Goal: Transaction & Acquisition: Purchase product/service

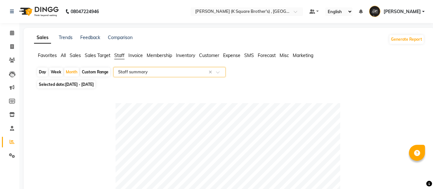
select select "full_report"
select select "csv"
click at [12, 50] on span at bounding box center [11, 46] width 11 height 7
select select "service"
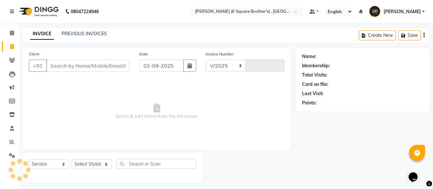
select select "8195"
type input "4007"
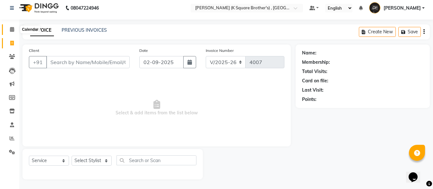
click at [12, 31] on icon at bounding box center [12, 29] width 4 height 5
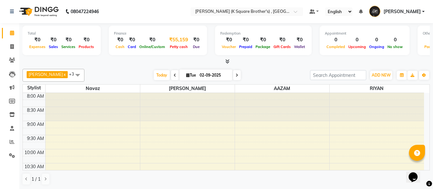
click at [181, 45] on span "Petty cash" at bounding box center [178, 47] width 21 height 4
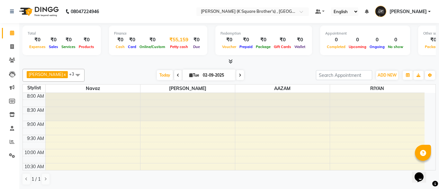
select select "7323"
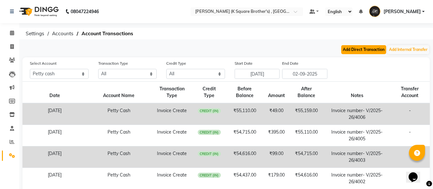
click at [352, 48] on button "Add Direct Transaction" at bounding box center [363, 49] width 45 height 9
select select "direct"
select select "7323"
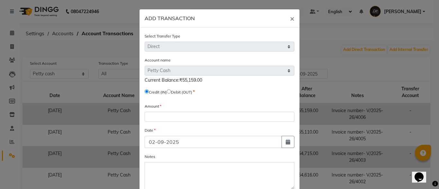
click at [170, 91] on input "radio" at bounding box center [169, 92] width 4 height 4
radio input "true"
click at [215, 73] on select "Select [PERSON_NAME] Cash" at bounding box center [219, 71] width 150 height 10
click at [213, 69] on select "Select [PERSON_NAME] Cash" at bounding box center [219, 71] width 150 height 10
click at [270, 72] on select "Select [PERSON_NAME] Cash" at bounding box center [219, 71] width 150 height 10
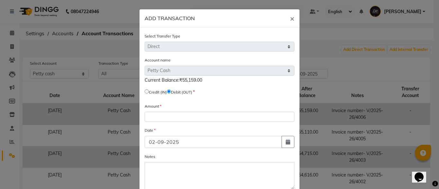
drag, startPoint x: 199, startPoint y: 79, endPoint x: 175, endPoint y: 76, distance: 24.3
click at [175, 76] on div "Account name Select [PERSON_NAME] Cash Current Balance:₹55,159.00" at bounding box center [219, 70] width 150 height 27
copy span ":₹55,159.00"
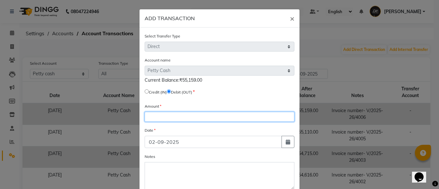
paste input "55159.00"
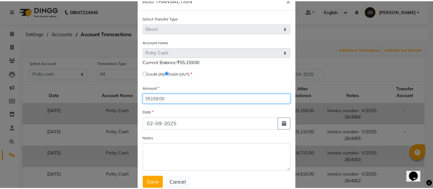
scroll to position [38, 0]
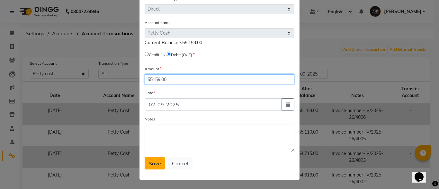
type input "55159.00"
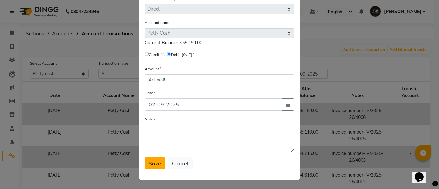
click at [159, 163] on button "Save" at bounding box center [154, 164] width 21 height 12
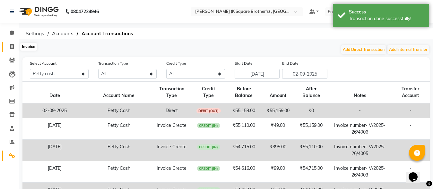
click at [12, 47] on icon at bounding box center [12, 46] width 4 height 5
select select "service"
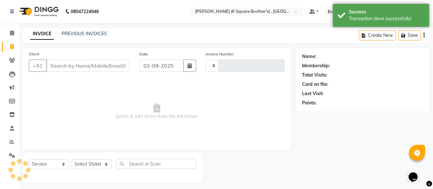
type input "4007"
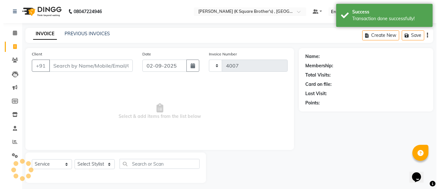
scroll to position [4, 0]
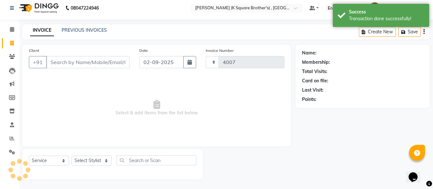
select select "8195"
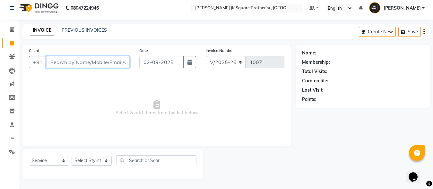
paste input "8438902607"
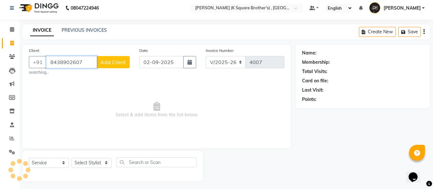
type input "8438902607"
click at [114, 61] on span "Add Client" at bounding box center [112, 62] width 25 height 6
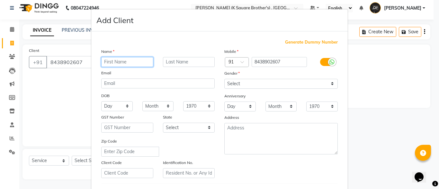
paste input "AARUMUGAM"
type input "AARUMUGAM"
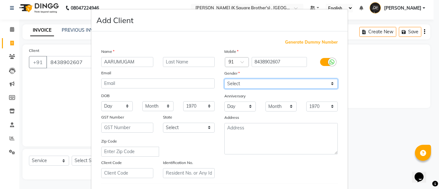
click at [278, 84] on select "Select [DEMOGRAPHIC_DATA] [DEMOGRAPHIC_DATA] Other Prefer Not To Say" at bounding box center [280, 84] width 113 height 10
select select "[DEMOGRAPHIC_DATA]"
click at [224, 79] on select "Select [DEMOGRAPHIC_DATA] [DEMOGRAPHIC_DATA] Other Prefer Not To Say" at bounding box center [280, 84] width 113 height 10
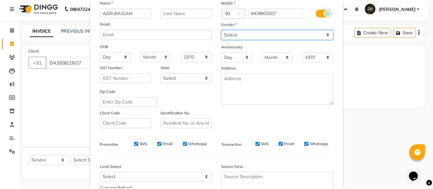
scroll to position [107, 0]
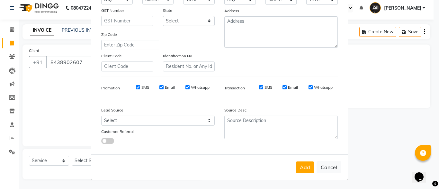
click at [298, 158] on div "Add Cancel" at bounding box center [219, 167] width 256 height 25
click at [299, 164] on button "Add" at bounding box center [305, 168] width 18 height 12
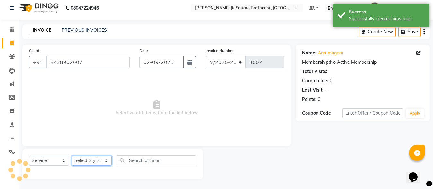
click at [89, 162] on select "Select Stylist [PERSON_NAME] [PERSON_NAME] [PERSON_NAME]" at bounding box center [92, 161] width 40 height 10
select select "88125"
click at [72, 156] on select "Select Stylist [PERSON_NAME] [PERSON_NAME] [PERSON_NAME]" at bounding box center [92, 161] width 40 height 10
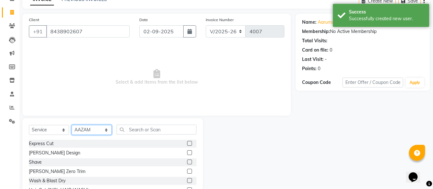
scroll to position [68, 0]
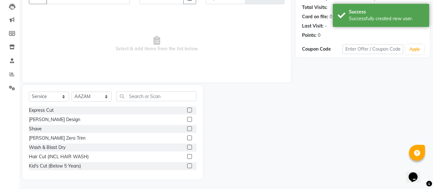
click at [184, 162] on div "Express Cut [PERSON_NAME] Design Shave [PERSON_NAME] Zero Trim Wash & Blast Dry…" at bounding box center [113, 139] width 168 height 64
click at [187, 166] on label at bounding box center [189, 166] width 5 height 5
click at [187, 166] on input "checkbox" at bounding box center [189, 166] width 4 height 4
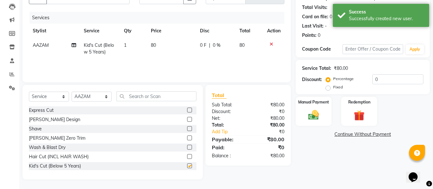
checkbox input "false"
click at [301, 118] on div "Manual Payment" at bounding box center [313, 111] width 37 height 31
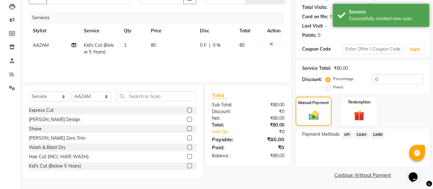
click at [359, 132] on span "CASH" at bounding box center [362, 134] width 14 height 7
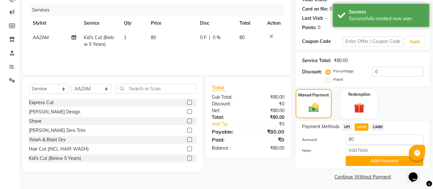
scroll to position [78, 0]
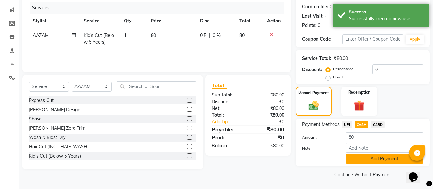
click at [365, 155] on button "Add Payment" at bounding box center [385, 159] width 78 height 10
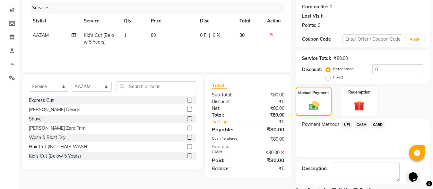
click at [361, 126] on span "CASH" at bounding box center [362, 124] width 14 height 7
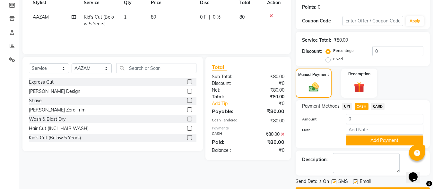
scroll to position [114, 0]
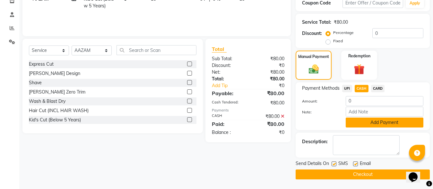
click at [363, 118] on button "Add Payment" at bounding box center [385, 123] width 78 height 10
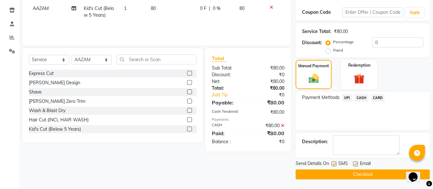
scroll to position [105, 0]
click at [362, 95] on span "CASH" at bounding box center [362, 97] width 14 height 7
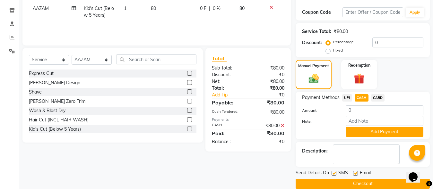
scroll to position [114, 0]
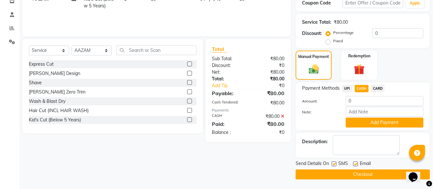
click at [318, 172] on button "Checkout" at bounding box center [363, 175] width 134 height 10
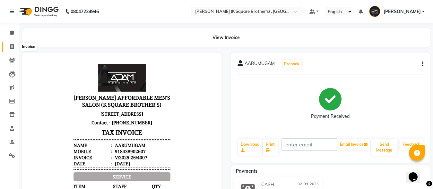
click at [10, 47] on icon at bounding box center [12, 46] width 4 height 5
select select "service"
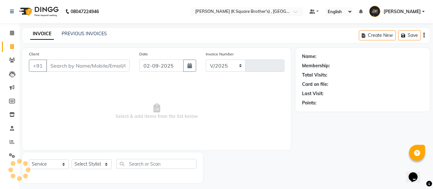
scroll to position [4, 0]
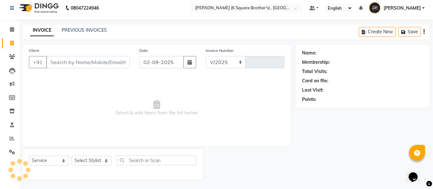
select select "8195"
type input "4008"
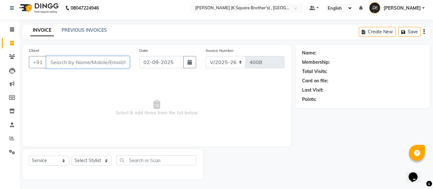
paste input "8778263898"
type input "8778263898"
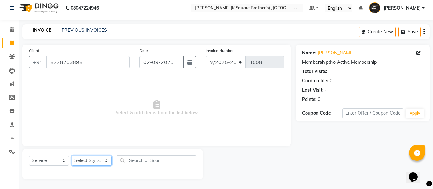
drag, startPoint x: 99, startPoint y: 161, endPoint x: 100, endPoint y: 156, distance: 4.5
click at [99, 161] on select "Select Stylist [PERSON_NAME] [PERSON_NAME] [PERSON_NAME]" at bounding box center [92, 161] width 40 height 10
select select "78096"
click at [72, 156] on select "Select Stylist [PERSON_NAME] [PERSON_NAME] [PERSON_NAME]" at bounding box center [92, 161] width 40 height 10
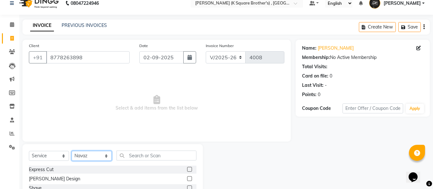
scroll to position [68, 0]
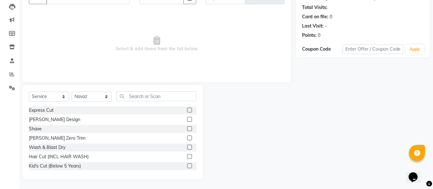
click at [187, 111] on label at bounding box center [189, 110] width 5 height 5
click at [187, 111] on input "checkbox" at bounding box center [189, 111] width 4 height 4
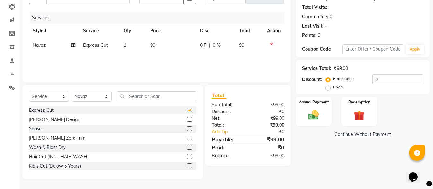
checkbox input "false"
click at [187, 119] on label at bounding box center [189, 119] width 5 height 5
click at [187, 119] on input "checkbox" at bounding box center [189, 120] width 4 height 4
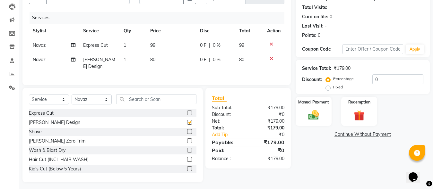
checkbox input "false"
drag, startPoint x: 311, startPoint y: 125, endPoint x: 323, endPoint y: 127, distance: 11.6
click at [311, 125] on div "Manual Payment" at bounding box center [313, 111] width 37 height 31
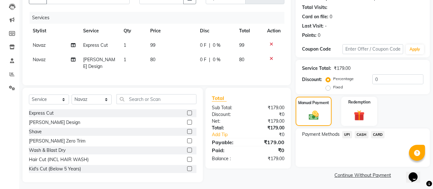
click at [348, 136] on span "UPI" at bounding box center [347, 134] width 10 height 7
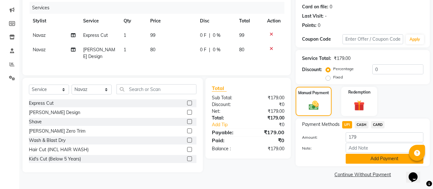
click at [360, 156] on button "Add Payment" at bounding box center [385, 159] width 78 height 10
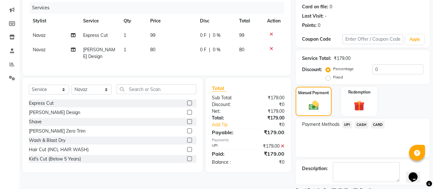
scroll to position [105, 0]
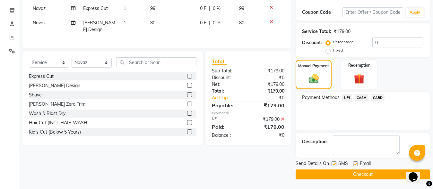
click at [358, 173] on button "Checkout" at bounding box center [363, 175] width 134 height 10
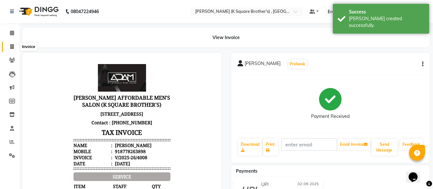
click at [13, 48] on icon at bounding box center [12, 46] width 4 height 5
select select "service"
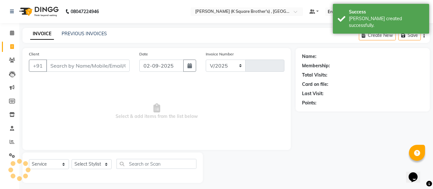
select select "8195"
type input "4009"
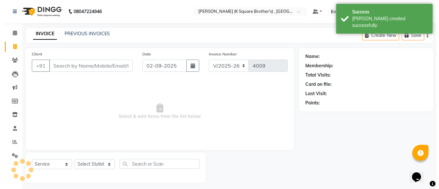
scroll to position [4, 0]
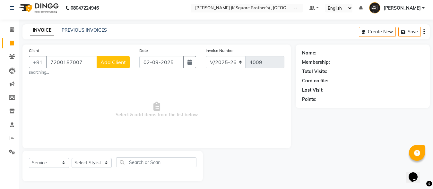
type input "7200187007"
click at [118, 62] on span "Add Client" at bounding box center [112, 62] width 25 height 6
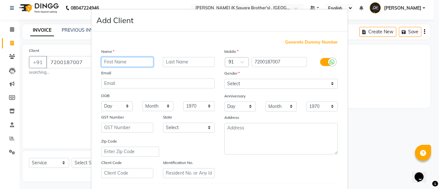
paste input "[PERSON_NAME]"
type input "[PERSON_NAME]"
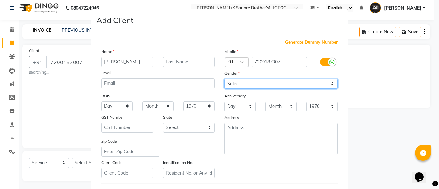
click at [238, 83] on select "Select [DEMOGRAPHIC_DATA] [DEMOGRAPHIC_DATA] Other Prefer Not To Say" at bounding box center [280, 84] width 113 height 10
select select "[DEMOGRAPHIC_DATA]"
click at [224, 79] on select "Select [DEMOGRAPHIC_DATA] [DEMOGRAPHIC_DATA] Other Prefer Not To Say" at bounding box center [280, 84] width 113 height 10
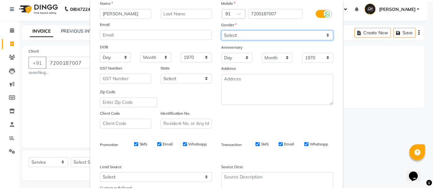
scroll to position [107, 0]
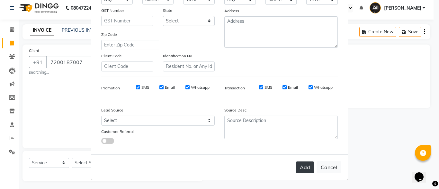
click at [297, 162] on button "Add" at bounding box center [305, 168] width 18 height 12
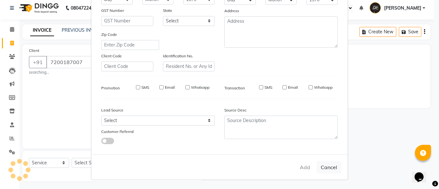
select select
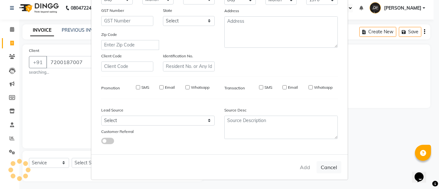
select select
checkbox input "false"
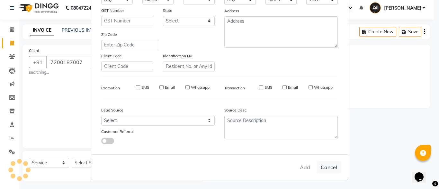
checkbox input "false"
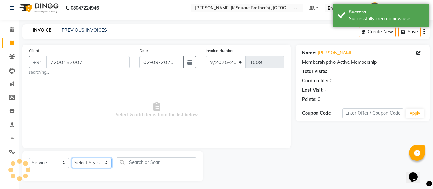
click at [105, 160] on select "Select Stylist [PERSON_NAME] [PERSON_NAME] [PERSON_NAME]" at bounding box center [92, 163] width 40 height 10
select select "88125"
click at [72, 158] on select "Select Stylist [PERSON_NAME] [PERSON_NAME] [PERSON_NAME]" at bounding box center [92, 163] width 40 height 10
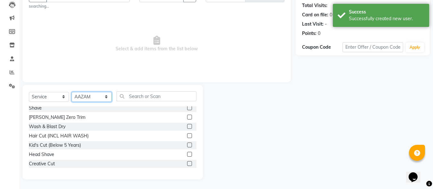
scroll to position [32, 0]
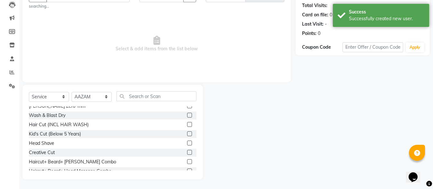
click at [187, 161] on label at bounding box center [189, 162] width 5 height 5
click at [187, 161] on input "checkbox" at bounding box center [189, 162] width 4 height 4
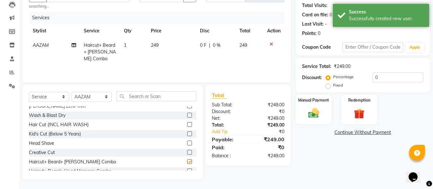
checkbox input "false"
click at [319, 119] on img at bounding box center [314, 113] width 18 height 13
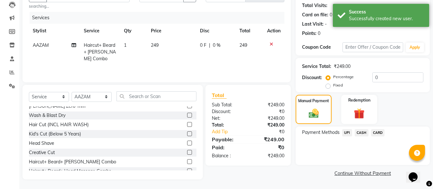
click at [358, 134] on span "CASH" at bounding box center [362, 132] width 14 height 7
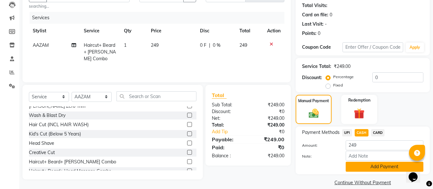
click at [373, 165] on button "Add Payment" at bounding box center [385, 167] width 78 height 10
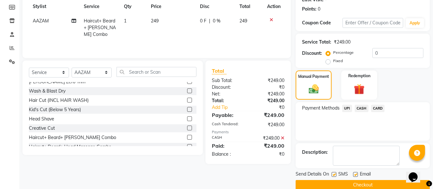
scroll to position [105, 0]
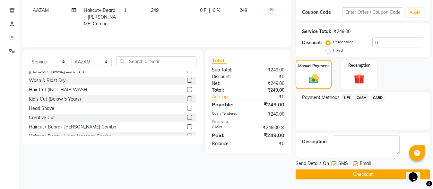
click at [357, 176] on button "Checkout" at bounding box center [363, 175] width 134 height 10
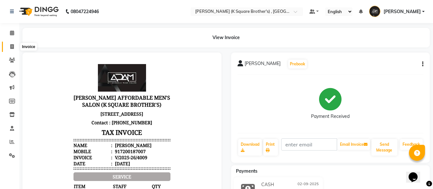
click at [11, 46] on icon at bounding box center [12, 46] width 4 height 5
select select "service"
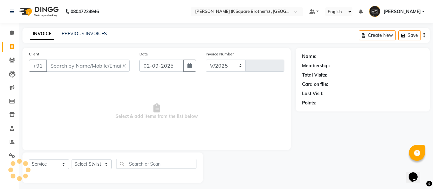
scroll to position [4, 0]
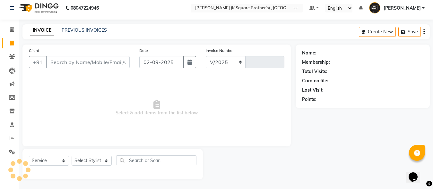
select select "8195"
type input "4010"
type input "9597543795"
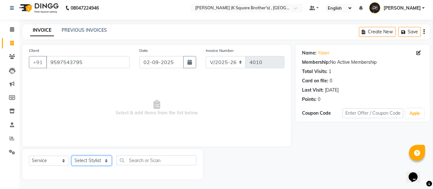
click at [98, 164] on select "Select Stylist [PERSON_NAME] [PERSON_NAME] [PERSON_NAME]" at bounding box center [92, 161] width 40 height 10
select select "78096"
click at [72, 156] on select "Select Stylist [PERSON_NAME] [PERSON_NAME] [PERSON_NAME]" at bounding box center [92, 161] width 40 height 10
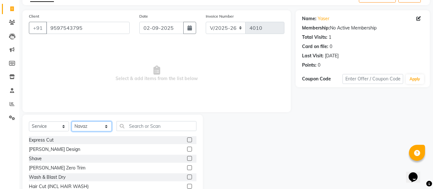
scroll to position [68, 0]
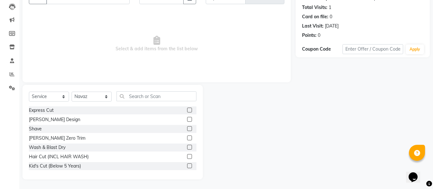
click at [187, 112] on label at bounding box center [189, 110] width 5 height 5
click at [187, 112] on input "checkbox" at bounding box center [189, 111] width 4 height 4
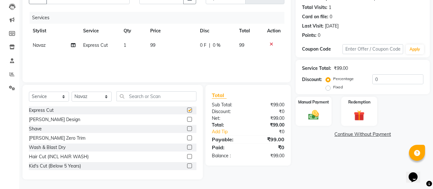
checkbox input "false"
click at [187, 120] on label at bounding box center [189, 119] width 5 height 5
click at [187, 120] on input "checkbox" at bounding box center [189, 120] width 4 height 4
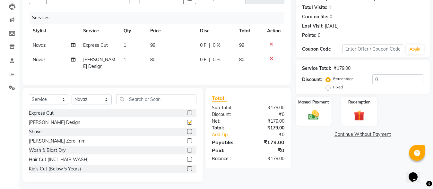
checkbox input "false"
click at [317, 114] on img at bounding box center [314, 115] width 18 height 13
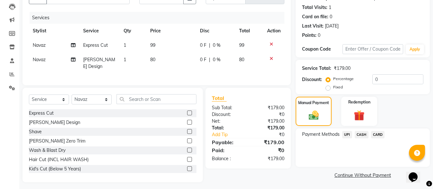
click at [345, 135] on span "UPI" at bounding box center [347, 134] width 10 height 7
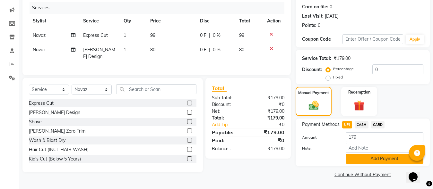
click at [355, 156] on button "Add Payment" at bounding box center [385, 159] width 78 height 10
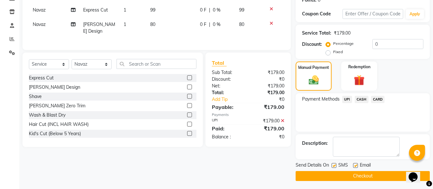
scroll to position [105, 0]
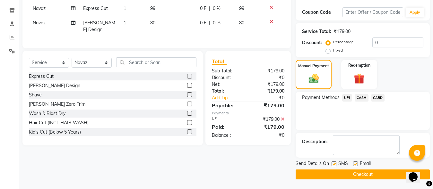
click at [351, 168] on div "SMS" at bounding box center [343, 165] width 22 height 8
click at [350, 173] on button "Checkout" at bounding box center [363, 175] width 134 height 10
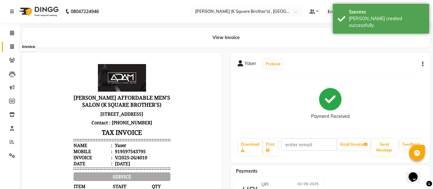
click at [15, 49] on span at bounding box center [11, 46] width 11 height 7
select select "service"
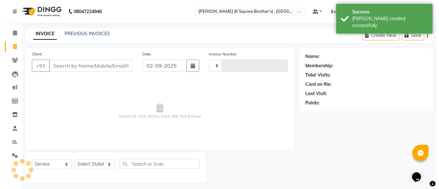
scroll to position [4, 0]
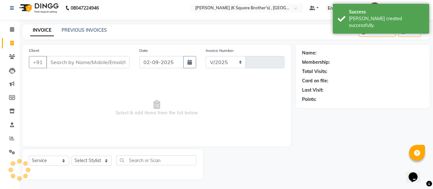
select select "8195"
type input "4011"
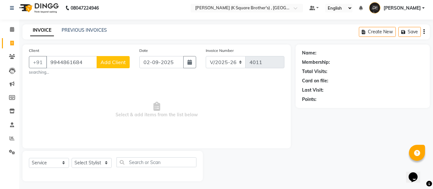
type input "9944861684"
click at [113, 63] on span "Add Client" at bounding box center [112, 62] width 25 height 6
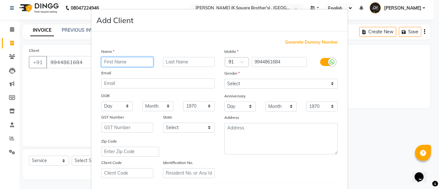
paste input "[PERSON_NAME]"
type input "[PERSON_NAME]"
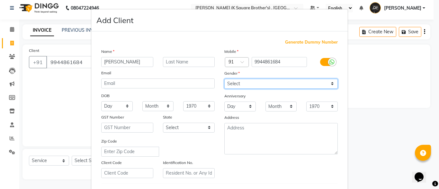
click at [325, 82] on select "Select [DEMOGRAPHIC_DATA] [DEMOGRAPHIC_DATA] Other Prefer Not To Say" at bounding box center [280, 84] width 113 height 10
select select "[DEMOGRAPHIC_DATA]"
click at [224, 79] on select "Select [DEMOGRAPHIC_DATA] [DEMOGRAPHIC_DATA] Other Prefer Not To Say" at bounding box center [280, 84] width 113 height 10
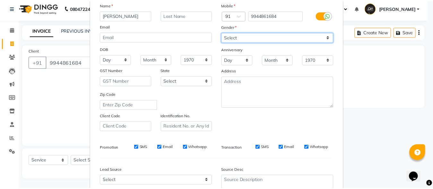
scroll to position [107, 0]
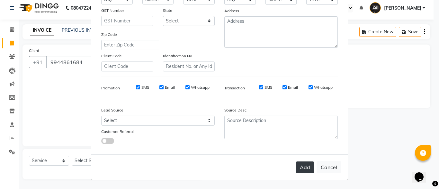
click at [304, 167] on button "Add" at bounding box center [305, 168] width 18 height 12
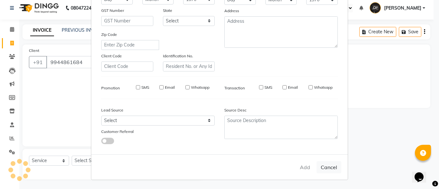
select select
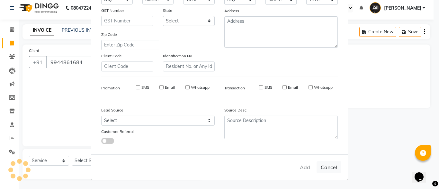
select select
checkbox input "false"
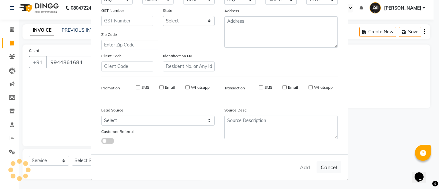
checkbox input "false"
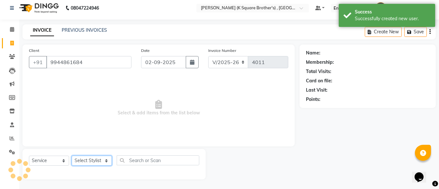
drag, startPoint x: 92, startPoint y: 161, endPoint x: 96, endPoint y: 156, distance: 6.4
click at [92, 161] on select "Select Stylist [PERSON_NAME] [PERSON_NAME] [PERSON_NAME]" at bounding box center [92, 161] width 40 height 10
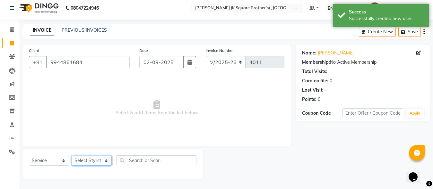
select select "78096"
click at [72, 156] on select "Select Stylist [PERSON_NAME] [PERSON_NAME] [PERSON_NAME]" at bounding box center [92, 161] width 40 height 10
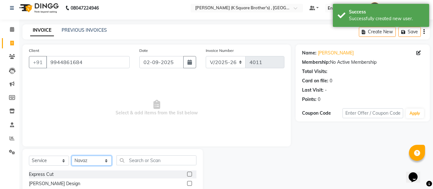
scroll to position [68, 0]
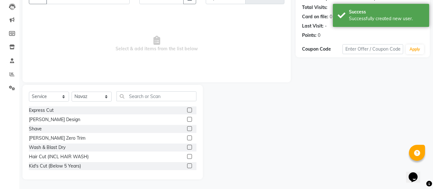
click at [187, 111] on label at bounding box center [189, 110] width 5 height 5
click at [187, 111] on input "checkbox" at bounding box center [189, 111] width 4 height 4
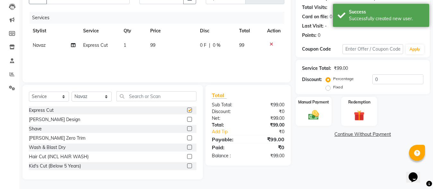
checkbox input "false"
click at [187, 120] on label at bounding box center [189, 119] width 5 height 5
click at [187, 120] on input "checkbox" at bounding box center [189, 120] width 4 height 4
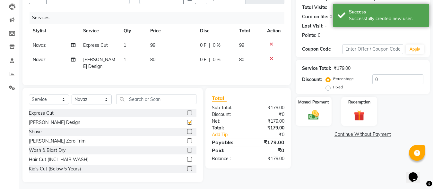
checkbox input "false"
click at [303, 119] on div "Manual Payment" at bounding box center [313, 111] width 37 height 31
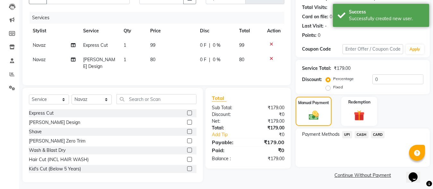
click at [357, 133] on span "CASH" at bounding box center [362, 134] width 14 height 7
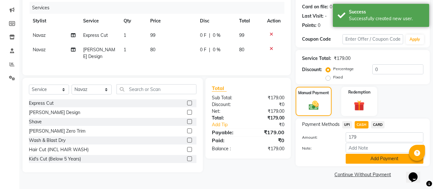
click at [361, 155] on button "Add Payment" at bounding box center [385, 159] width 78 height 10
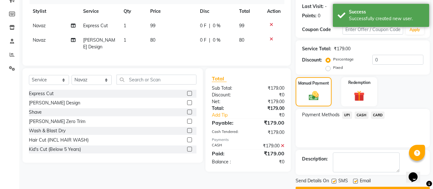
scroll to position [105, 0]
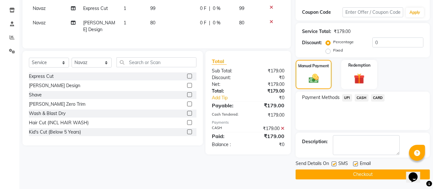
click at [315, 170] on button "Checkout" at bounding box center [363, 175] width 134 height 10
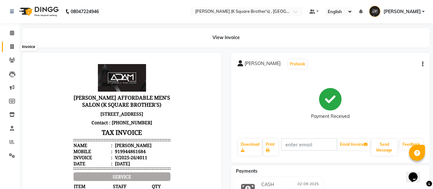
click at [14, 48] on span at bounding box center [11, 46] width 11 height 7
select select "service"
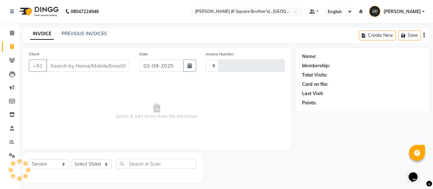
type input "4012"
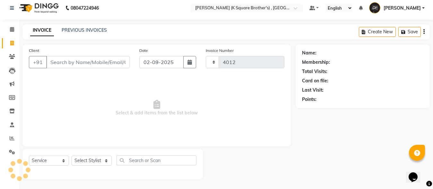
select select "8195"
click at [77, 32] on link "PREVIOUS INVOICES" at bounding box center [84, 30] width 45 height 6
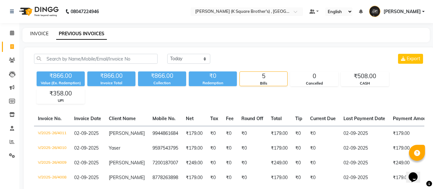
click at [42, 35] on link "INVOICE" at bounding box center [39, 34] width 18 height 6
select select "service"
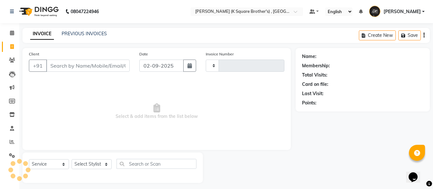
scroll to position [4, 0]
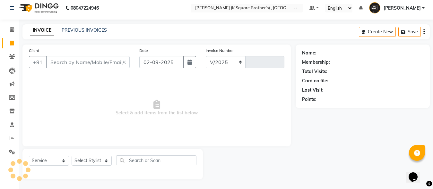
select select "8195"
type input "4012"
click at [88, 27] on link "PREVIOUS INVOICES" at bounding box center [84, 30] width 45 height 6
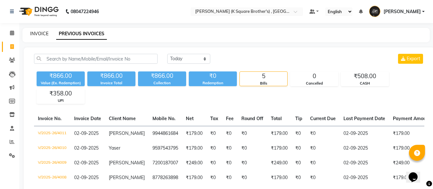
click at [39, 33] on link "INVOICE" at bounding box center [39, 34] width 18 height 6
select select "service"
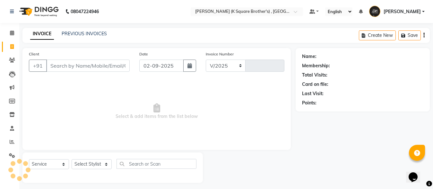
select select "8195"
type input "4012"
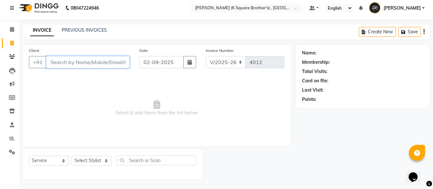
paste input "7200212340"
type input "7200212340"
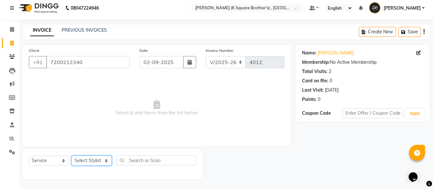
click at [92, 160] on select "Select Stylist [PERSON_NAME] [PERSON_NAME] [PERSON_NAME]" at bounding box center [92, 161] width 40 height 10
select select "88125"
click at [72, 156] on select "Select Stylist [PERSON_NAME] [PERSON_NAME] [PERSON_NAME]" at bounding box center [92, 161] width 40 height 10
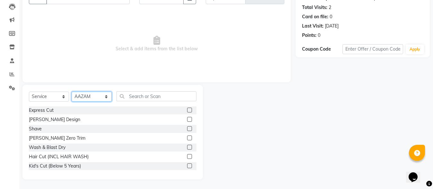
scroll to position [32, 0]
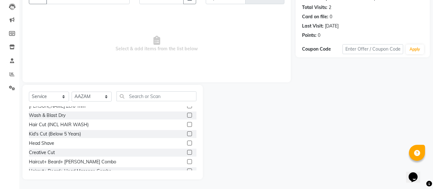
click at [187, 161] on label at bounding box center [189, 162] width 5 height 5
click at [187, 161] on input "checkbox" at bounding box center [189, 162] width 4 height 4
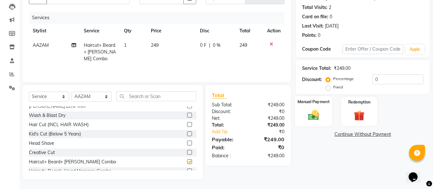
checkbox input "false"
click at [306, 113] on img at bounding box center [314, 115] width 18 height 13
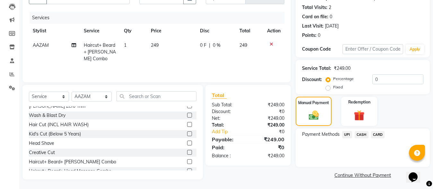
click at [362, 134] on span "CASH" at bounding box center [362, 134] width 14 height 7
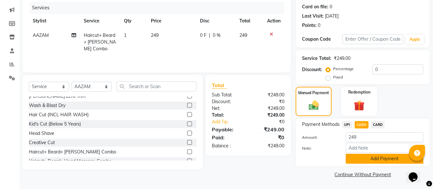
click at [366, 157] on button "Add Payment" at bounding box center [385, 159] width 78 height 10
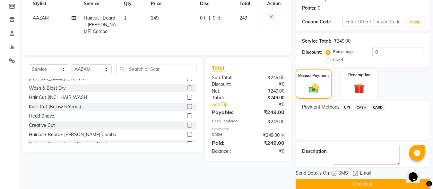
scroll to position [105, 0]
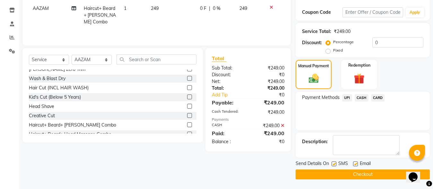
click at [363, 178] on button "Checkout" at bounding box center [363, 175] width 134 height 10
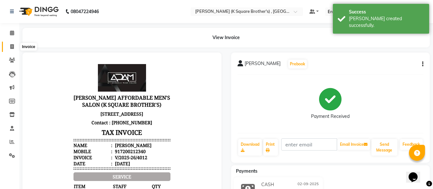
click at [15, 48] on span at bounding box center [11, 46] width 11 height 7
select select "service"
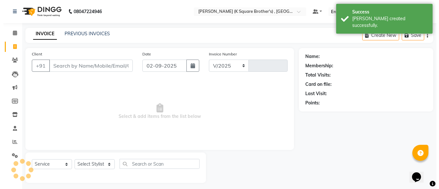
scroll to position [4, 0]
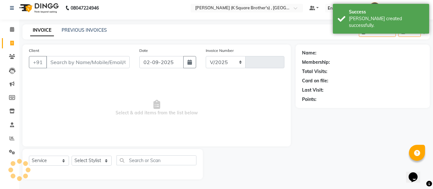
select select "8195"
type input "4013"
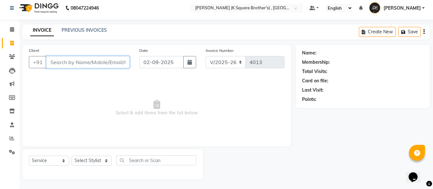
paste input "8883606091"
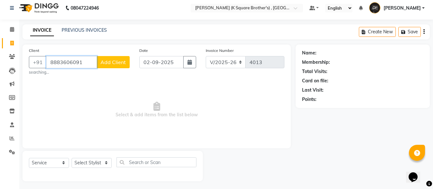
type input "8883606091"
click at [117, 63] on span "Add Client" at bounding box center [112, 62] width 25 height 6
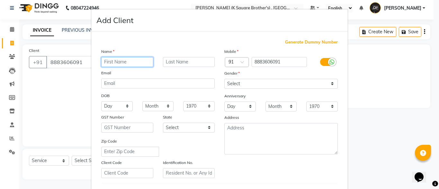
paste input "SURESH"
type input "SURESH"
click at [234, 78] on div "Gender" at bounding box center [229, 74] width 21 height 9
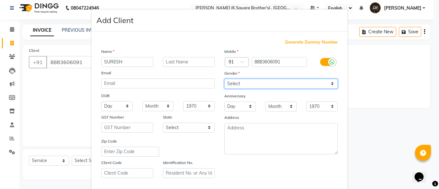
click at [236, 83] on select "Select [DEMOGRAPHIC_DATA] [DEMOGRAPHIC_DATA] Other Prefer Not To Say" at bounding box center [280, 84] width 113 height 10
select select "[DEMOGRAPHIC_DATA]"
click at [224, 79] on select "Select [DEMOGRAPHIC_DATA] [DEMOGRAPHIC_DATA] Other Prefer Not To Say" at bounding box center [280, 84] width 113 height 10
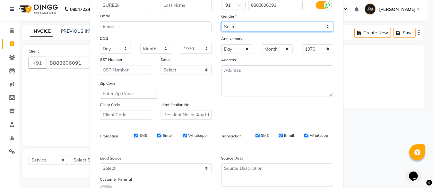
scroll to position [107, 0]
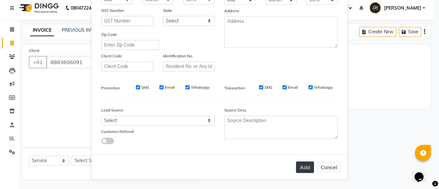
click at [299, 167] on button "Add" at bounding box center [305, 168] width 18 height 12
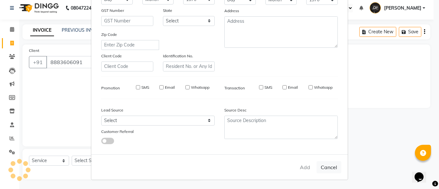
select select
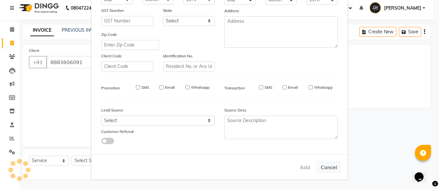
select select
checkbox input "false"
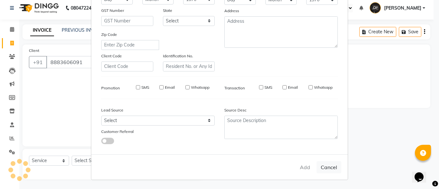
checkbox input "false"
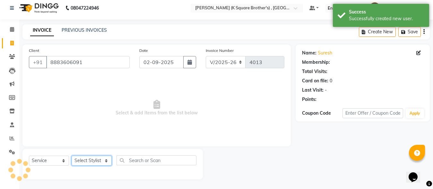
drag, startPoint x: 90, startPoint y: 160, endPoint x: 90, endPoint y: 165, distance: 5.5
click at [90, 160] on select "Select Stylist [PERSON_NAME] [PERSON_NAME] [PERSON_NAME]" at bounding box center [92, 161] width 40 height 10
click at [105, 161] on select "Select Stylist [PERSON_NAME] [PERSON_NAME] [PERSON_NAME]" at bounding box center [92, 161] width 40 height 10
select select "88125"
click at [72, 156] on select "Select Stylist [PERSON_NAME] [PERSON_NAME] [PERSON_NAME]" at bounding box center [92, 161] width 40 height 10
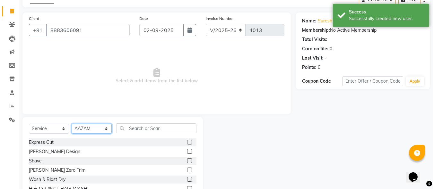
scroll to position [68, 0]
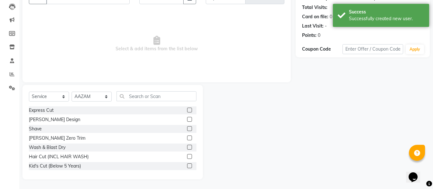
click at [187, 108] on label at bounding box center [189, 110] width 5 height 5
click at [187, 109] on input "checkbox" at bounding box center [189, 111] width 4 height 4
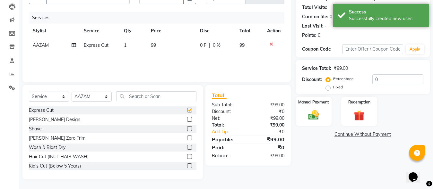
checkbox input "false"
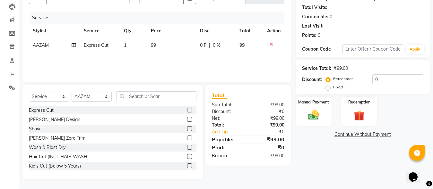
click at [187, 127] on label at bounding box center [189, 129] width 5 height 5
click at [187, 127] on input "checkbox" at bounding box center [189, 129] width 4 height 4
checkbox input "false"
click at [316, 120] on img at bounding box center [314, 115] width 18 height 13
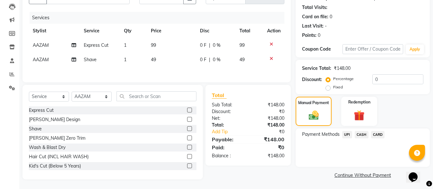
click at [364, 135] on span "CASH" at bounding box center [362, 134] width 14 height 7
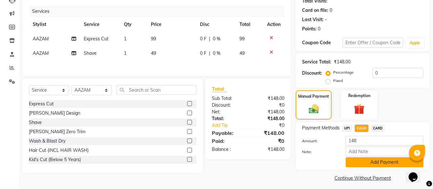
scroll to position [78, 0]
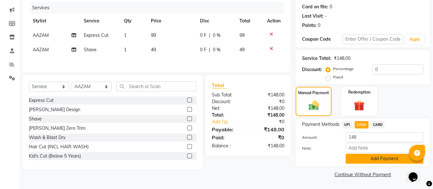
click at [368, 157] on button "Add Payment" at bounding box center [385, 159] width 78 height 10
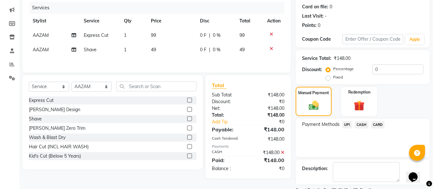
click at [360, 125] on span "CASH" at bounding box center [362, 124] width 14 height 7
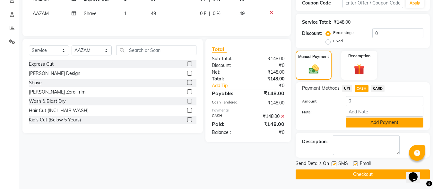
click at [360, 121] on button "Add Payment" at bounding box center [385, 123] width 78 height 10
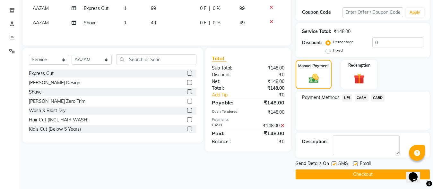
scroll to position [105, 0]
click at [348, 173] on button "Checkout" at bounding box center [363, 175] width 134 height 10
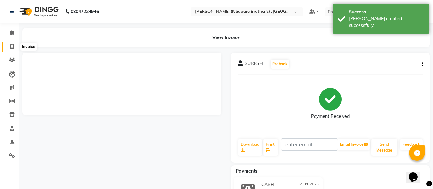
click at [11, 49] on span at bounding box center [11, 46] width 11 height 7
select select "service"
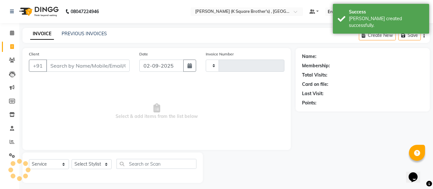
type input "4014"
select select "8195"
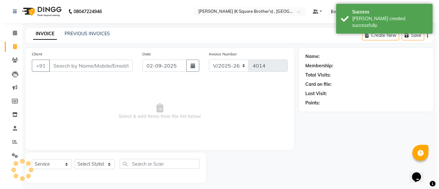
scroll to position [4, 0]
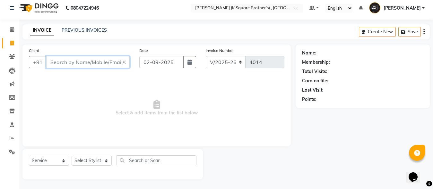
paste input "7200477714"
type input "7200477714"
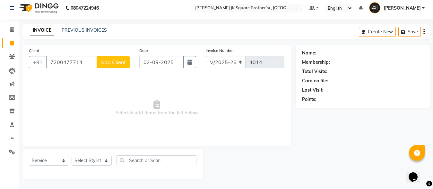
click at [123, 59] on span "Add Client" at bounding box center [112, 62] width 25 height 6
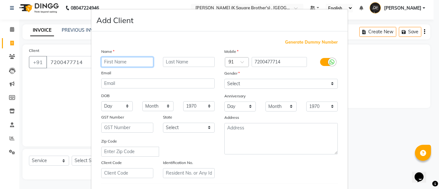
drag, startPoint x: 111, startPoint y: 56, endPoint x: 106, endPoint y: 60, distance: 6.6
paste input "ARTHIK"
type input "ARTHIK"
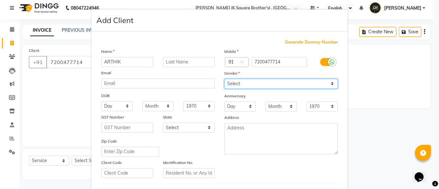
click at [228, 82] on select "Select [DEMOGRAPHIC_DATA] [DEMOGRAPHIC_DATA] Other Prefer Not To Say" at bounding box center [280, 84] width 113 height 10
select select "[DEMOGRAPHIC_DATA]"
click at [224, 79] on select "Select [DEMOGRAPHIC_DATA] [DEMOGRAPHIC_DATA] Other Prefer Not To Say" at bounding box center [280, 84] width 113 height 10
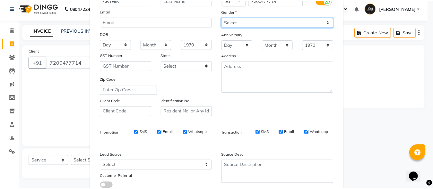
scroll to position [107, 0]
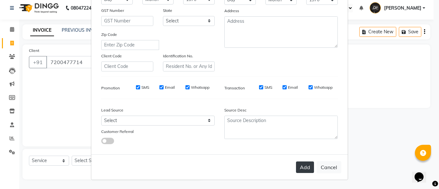
click at [299, 165] on button "Add" at bounding box center [305, 168] width 18 height 12
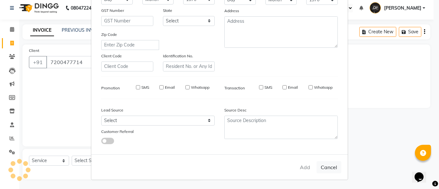
select select
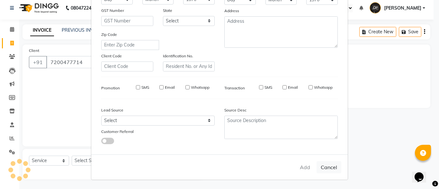
select select
checkbox input "false"
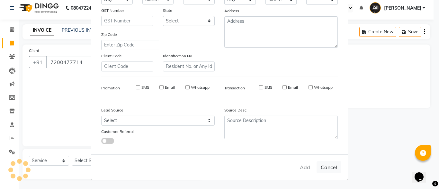
checkbox input "false"
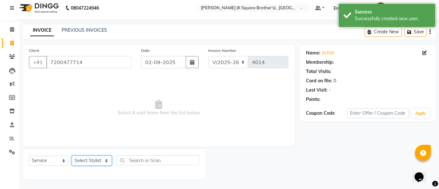
click at [94, 162] on select "Select Stylist [PERSON_NAME] [PERSON_NAME] [PERSON_NAME]" at bounding box center [92, 161] width 40 height 10
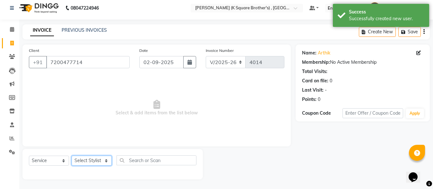
select select "88125"
click at [72, 156] on select "Select Stylist [PERSON_NAME] [PERSON_NAME] [PERSON_NAME]" at bounding box center [92, 161] width 40 height 10
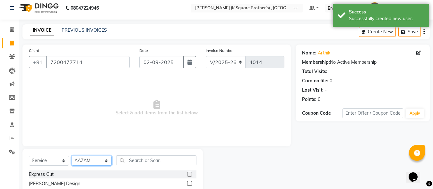
scroll to position [68, 0]
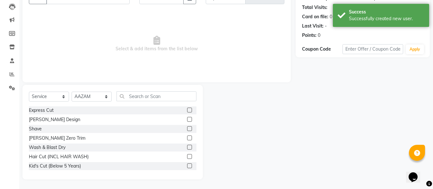
click at [187, 111] on label at bounding box center [189, 110] width 5 height 5
click at [187, 111] on input "checkbox" at bounding box center [189, 111] width 4 height 4
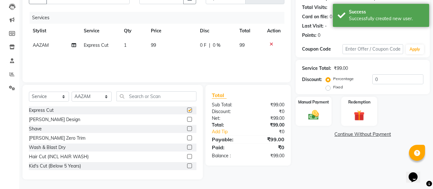
checkbox input "false"
click at [187, 129] on label at bounding box center [189, 129] width 5 height 5
click at [187, 129] on input "checkbox" at bounding box center [189, 129] width 4 height 4
checkbox input "false"
click at [315, 118] on img at bounding box center [314, 115] width 18 height 13
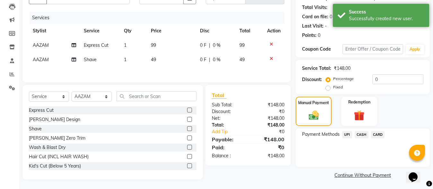
click at [350, 134] on span "UPI" at bounding box center [347, 134] width 10 height 7
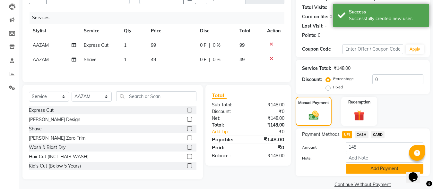
click at [365, 171] on button "Add Payment" at bounding box center [385, 169] width 78 height 10
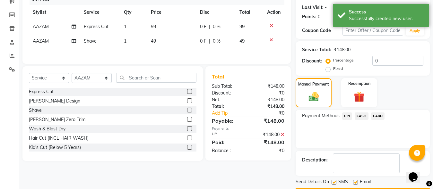
scroll to position [105, 0]
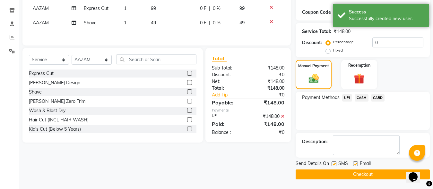
click at [362, 173] on button "Checkout" at bounding box center [363, 175] width 134 height 10
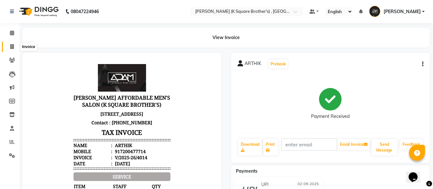
click at [11, 46] on icon at bounding box center [12, 46] width 4 height 5
select select "service"
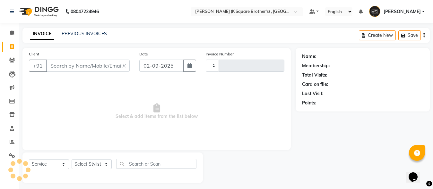
scroll to position [4, 0]
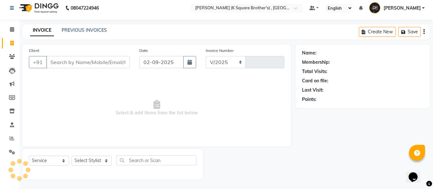
select select "8195"
type input "4015"
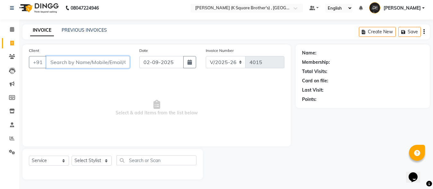
paste input "8438902607"
type input "8438902607"
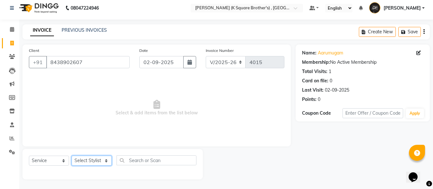
click at [86, 161] on select "Select Stylist [PERSON_NAME] [PERSON_NAME] [PERSON_NAME]" at bounding box center [92, 161] width 40 height 10
select select "88125"
click at [72, 156] on select "Select Stylist [PERSON_NAME] [PERSON_NAME] [PERSON_NAME]" at bounding box center [92, 161] width 40 height 10
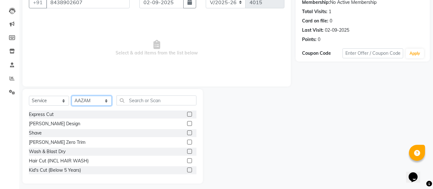
scroll to position [68, 0]
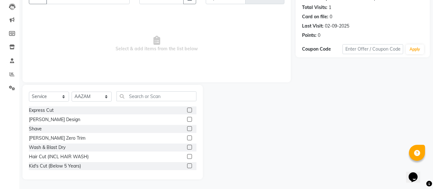
click at [187, 110] on label at bounding box center [189, 110] width 5 height 5
click at [187, 110] on input "checkbox" at bounding box center [189, 111] width 4 height 4
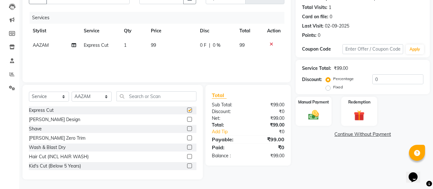
checkbox input "false"
click at [187, 128] on label at bounding box center [189, 129] width 5 height 5
click at [187, 128] on input "checkbox" at bounding box center [189, 129] width 4 height 4
checkbox input "false"
click at [309, 123] on div "Manual Payment" at bounding box center [313, 111] width 37 height 31
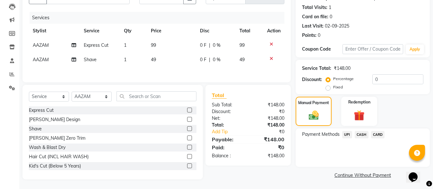
click at [349, 134] on span "UPI" at bounding box center [347, 134] width 10 height 7
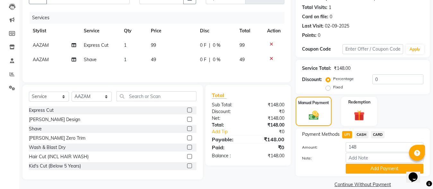
click at [366, 168] on button "Add Payment" at bounding box center [385, 169] width 78 height 10
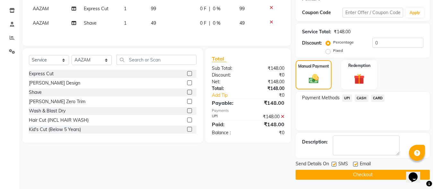
scroll to position [105, 0]
click at [364, 175] on button "Checkout" at bounding box center [363, 175] width 134 height 10
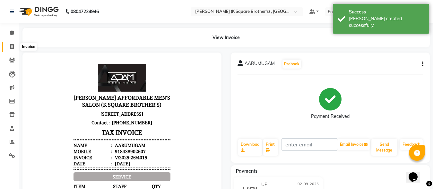
click at [13, 49] on span at bounding box center [11, 46] width 11 height 7
select select "service"
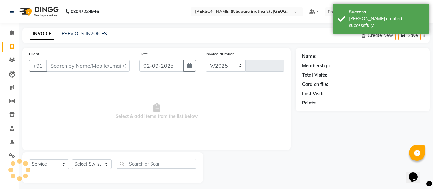
select select "8195"
type input "4016"
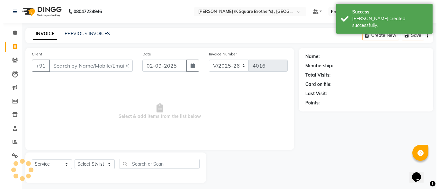
scroll to position [4, 0]
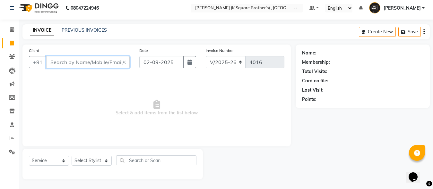
paste input "8124509914"
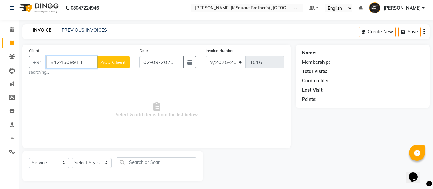
type input "8124509914"
click at [112, 66] on button "Add Client" at bounding box center [113, 62] width 33 height 12
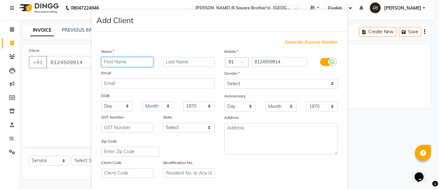
paste input "YANACHEKAR"
type input "YANACHEKAR"
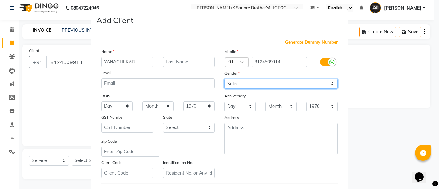
click at [255, 81] on select "Select [DEMOGRAPHIC_DATA] [DEMOGRAPHIC_DATA] Other Prefer Not To Say" at bounding box center [280, 84] width 113 height 10
select select "[DEMOGRAPHIC_DATA]"
click at [224, 79] on select "Select [DEMOGRAPHIC_DATA] [DEMOGRAPHIC_DATA] Other Prefer Not To Say" at bounding box center [280, 84] width 113 height 10
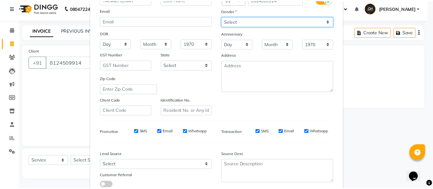
scroll to position [107, 0]
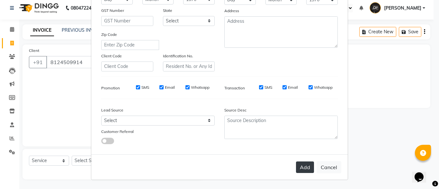
click at [296, 170] on button "Add" at bounding box center [305, 168] width 18 height 12
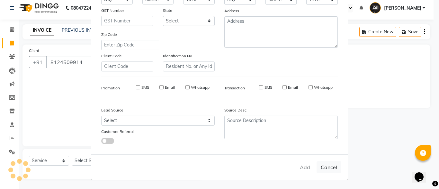
select select
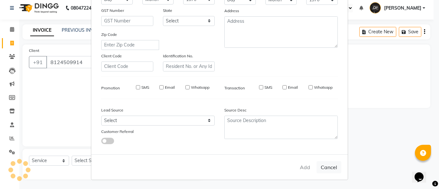
select select
checkbox input "false"
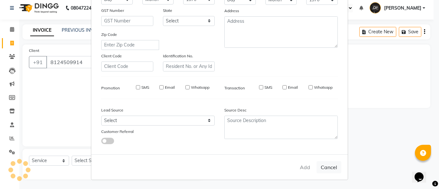
checkbox input "false"
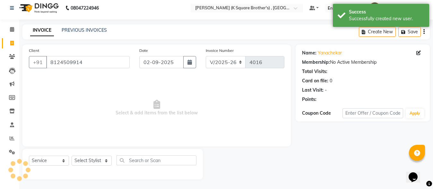
click at [92, 155] on div "Select Service Product Membership Package Voucher Prepaid Gift Card Select Styl…" at bounding box center [112, 164] width 180 height 31
click at [97, 163] on select "Select Stylist [PERSON_NAME] [PERSON_NAME] [PERSON_NAME]" at bounding box center [92, 161] width 40 height 10
click at [94, 163] on select "Select Stylist [PERSON_NAME] [PERSON_NAME] [PERSON_NAME]" at bounding box center [92, 161] width 40 height 10
select select "88125"
click at [72, 156] on select "Select Stylist [PERSON_NAME] [PERSON_NAME] [PERSON_NAME]" at bounding box center [92, 161] width 40 height 10
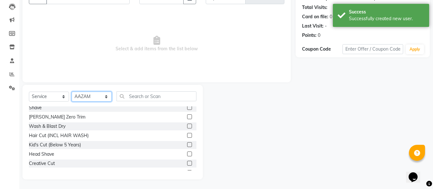
scroll to position [32, 0]
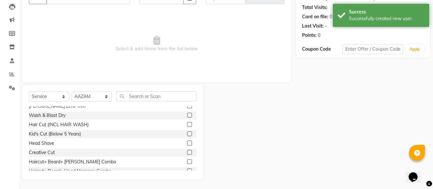
click at [187, 160] on label at bounding box center [189, 162] width 5 height 5
click at [187, 160] on input "checkbox" at bounding box center [189, 162] width 4 height 4
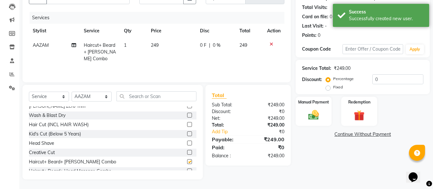
checkbox input "false"
click at [315, 107] on div "Manual Payment" at bounding box center [313, 111] width 37 height 31
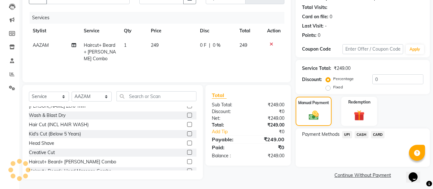
click at [347, 133] on span "UPI" at bounding box center [347, 134] width 10 height 7
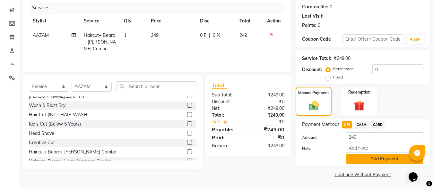
click at [357, 162] on button "Add Payment" at bounding box center [385, 159] width 78 height 10
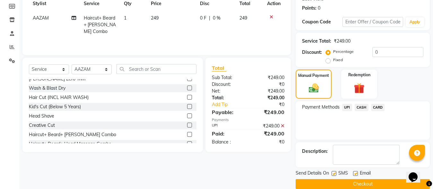
scroll to position [105, 0]
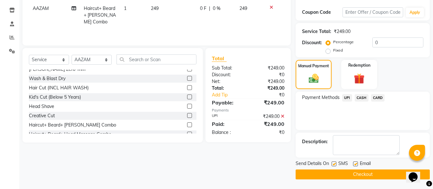
click at [355, 173] on button "Checkout" at bounding box center [363, 175] width 134 height 10
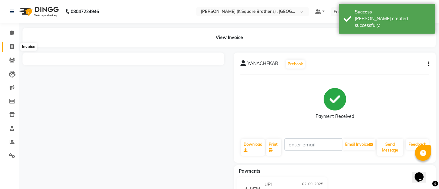
click at [12, 45] on icon at bounding box center [12, 46] width 4 height 5
select select "service"
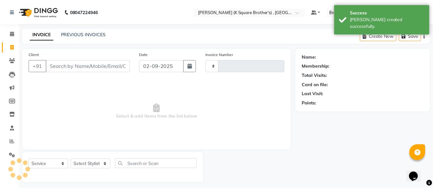
scroll to position [4, 0]
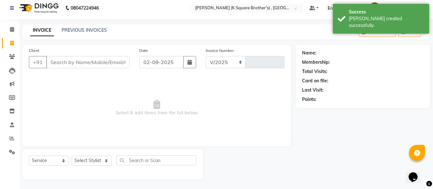
select select "8195"
type input "4017"
paste input "9095566095"
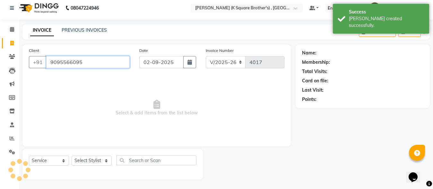
type input "9095566095"
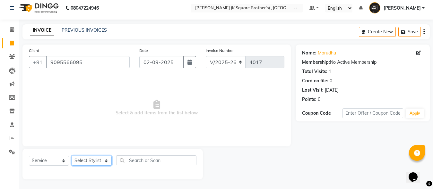
click at [96, 157] on select "Select Stylist [PERSON_NAME] [PERSON_NAME] [PERSON_NAME]" at bounding box center [92, 161] width 40 height 10
select select "78096"
click at [72, 156] on select "Select Stylist [PERSON_NAME] [PERSON_NAME] [PERSON_NAME]" at bounding box center [92, 161] width 40 height 10
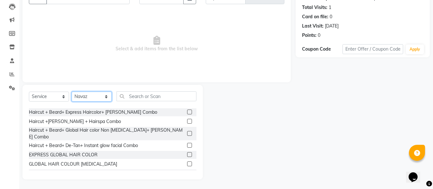
scroll to position [161, 0]
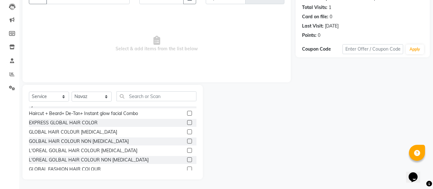
click at [187, 158] on label at bounding box center [189, 160] width 5 height 5
click at [187, 158] on input "checkbox" at bounding box center [189, 160] width 4 height 4
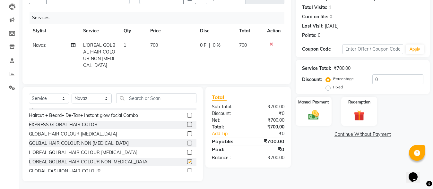
checkbox input "false"
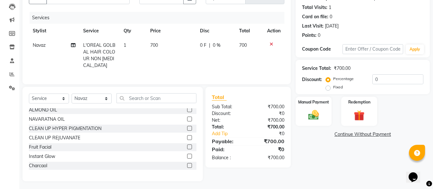
scroll to position [353, 0]
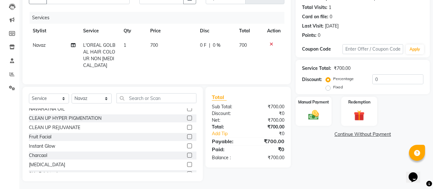
click at [187, 157] on label at bounding box center [189, 155] width 5 height 5
click at [187, 157] on input "checkbox" at bounding box center [189, 156] width 4 height 4
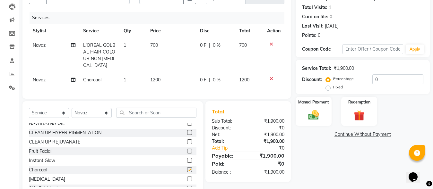
checkbox input "false"
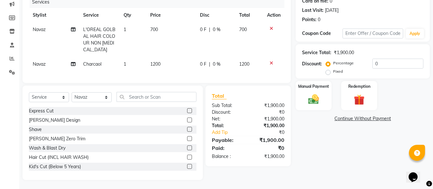
scroll to position [90, 0]
click at [187, 111] on label at bounding box center [189, 110] width 5 height 5
click at [187, 111] on input "checkbox" at bounding box center [189, 111] width 4 height 4
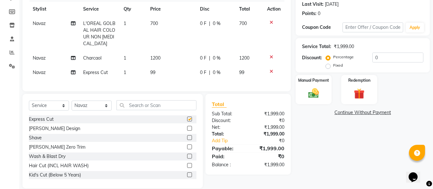
checkbox input "false"
click at [305, 95] on img at bounding box center [314, 93] width 18 height 13
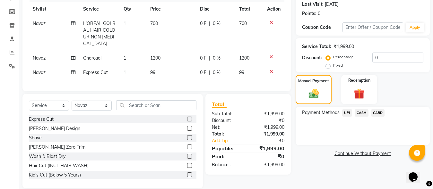
click at [347, 111] on span "UPI" at bounding box center [347, 112] width 10 height 7
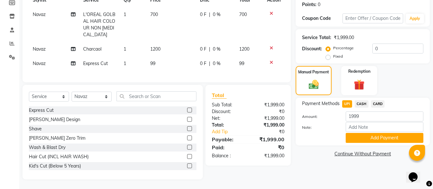
scroll to position [104, 0]
click at [361, 133] on button "Add Payment" at bounding box center [385, 138] width 78 height 10
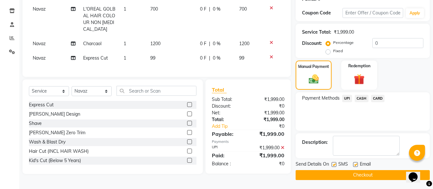
scroll to position [105, 0]
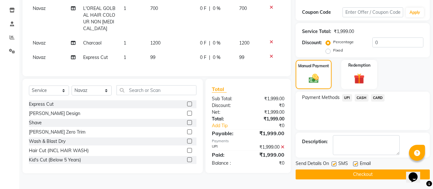
click at [353, 170] on button "Checkout" at bounding box center [363, 175] width 134 height 10
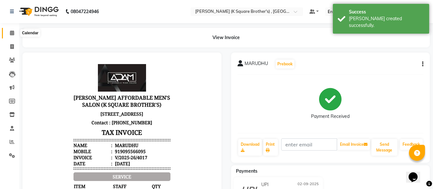
click at [13, 34] on icon at bounding box center [12, 33] width 4 height 5
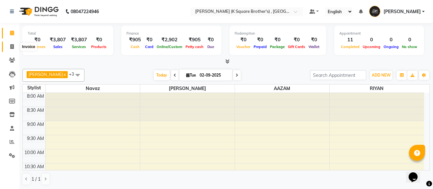
click at [13, 44] on span at bounding box center [11, 46] width 11 height 7
select select "service"
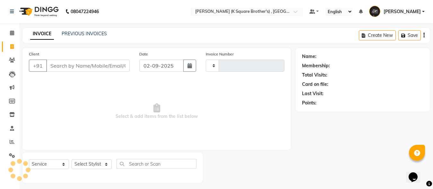
type input "4018"
select select "8195"
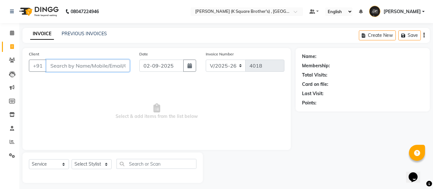
paste input "9791599763"
type input "9791599763"
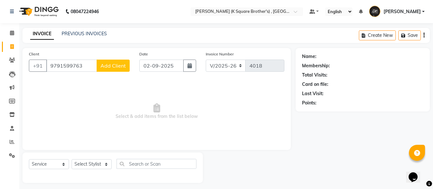
click at [122, 64] on span "Add Client" at bounding box center [112, 66] width 25 height 6
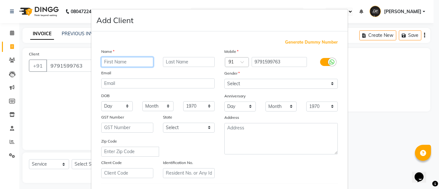
paste input "[PERSON_NAME]"
type input "[PERSON_NAME]"
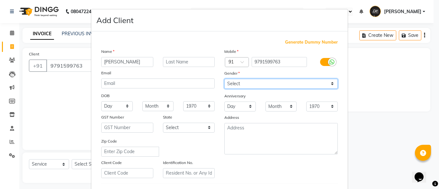
click at [254, 83] on select "Select [DEMOGRAPHIC_DATA] [DEMOGRAPHIC_DATA] Other Prefer Not To Say" at bounding box center [280, 84] width 113 height 10
select select "[DEMOGRAPHIC_DATA]"
click at [224, 79] on select "Select [DEMOGRAPHIC_DATA] [DEMOGRAPHIC_DATA] Other Prefer Not To Say" at bounding box center [280, 84] width 113 height 10
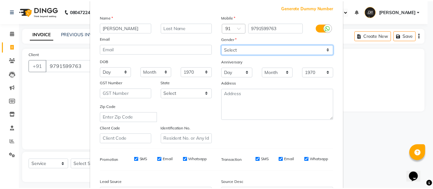
scroll to position [107, 0]
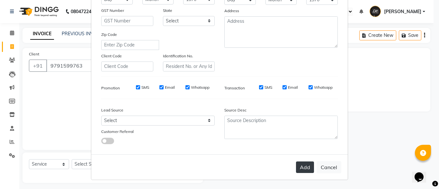
click at [301, 165] on button "Add" at bounding box center [305, 168] width 18 height 12
select select
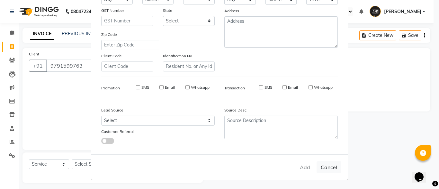
select select
checkbox input "false"
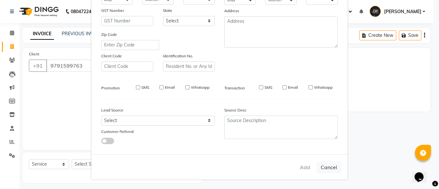
checkbox input "false"
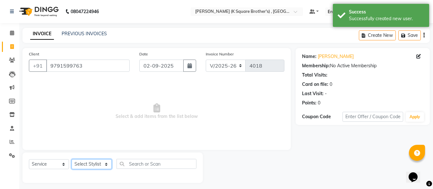
click at [99, 162] on select "Select Stylist [PERSON_NAME] [PERSON_NAME] [PERSON_NAME]" at bounding box center [92, 165] width 40 height 10
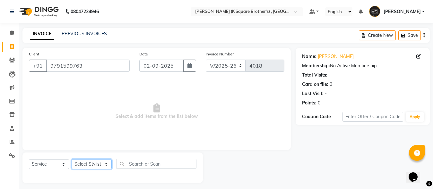
select select "88125"
click at [72, 160] on select "Select Stylist [PERSON_NAME] [PERSON_NAME] [PERSON_NAME]" at bounding box center [92, 165] width 40 height 10
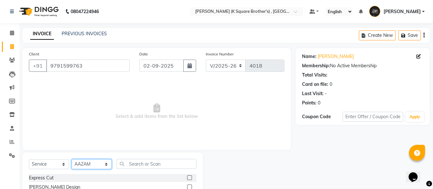
scroll to position [68, 0]
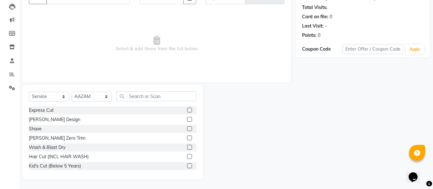
click at [187, 109] on label at bounding box center [189, 110] width 5 height 5
click at [187, 109] on input "checkbox" at bounding box center [189, 111] width 4 height 4
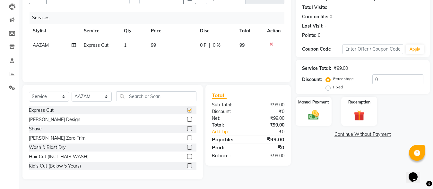
checkbox input "false"
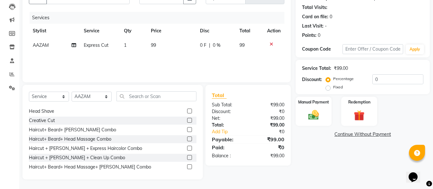
scroll to position [32, 0]
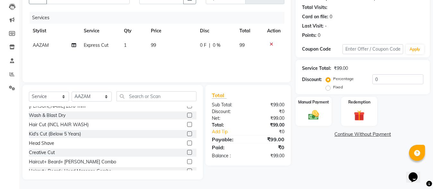
click at [187, 160] on label at bounding box center [189, 162] width 5 height 5
click at [187, 160] on input "checkbox" at bounding box center [189, 162] width 4 height 4
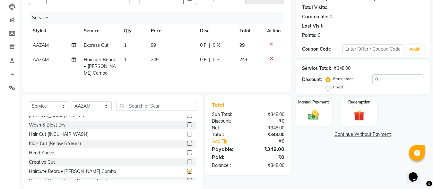
checkbox input "false"
click at [321, 117] on img at bounding box center [314, 115] width 18 height 13
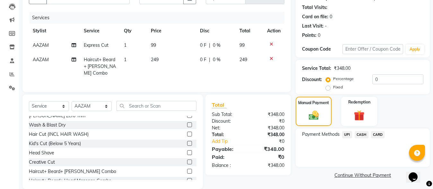
click at [350, 136] on span "UPI" at bounding box center [347, 134] width 10 height 7
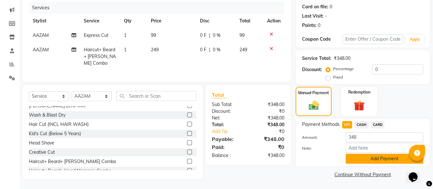
click at [369, 155] on button "Add Payment" at bounding box center [385, 159] width 78 height 10
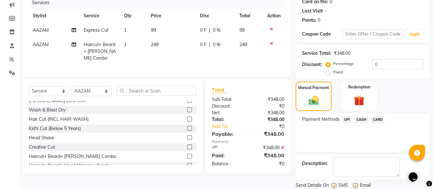
scroll to position [105, 0]
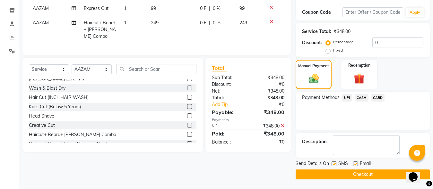
click at [363, 172] on button "Checkout" at bounding box center [363, 175] width 134 height 10
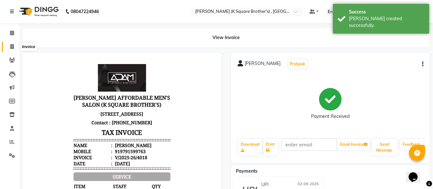
click at [12, 47] on icon at bounding box center [12, 46] width 4 height 5
select select "service"
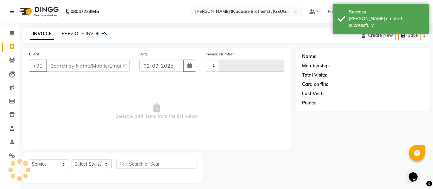
type input "4019"
select select "8195"
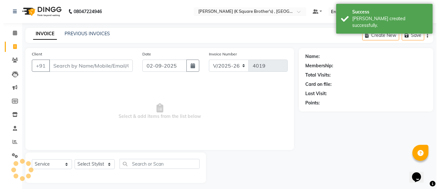
scroll to position [4, 0]
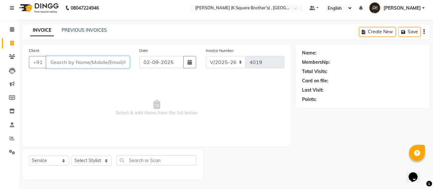
paste input "9042117556"
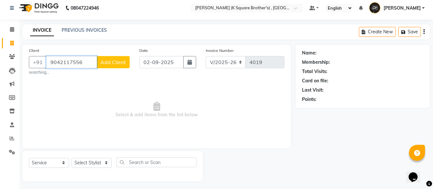
type input "9042117556"
click at [123, 58] on button "Add Client" at bounding box center [113, 62] width 33 height 12
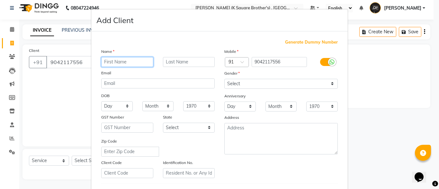
paste input "[PERSON_NAME]"
type input "[PERSON_NAME]"
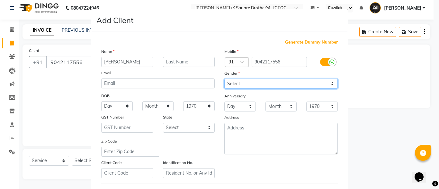
click at [249, 81] on select "Select [DEMOGRAPHIC_DATA] [DEMOGRAPHIC_DATA] Other Prefer Not To Say" at bounding box center [280, 84] width 113 height 10
select select "[DEMOGRAPHIC_DATA]"
click at [224, 79] on select "Select [DEMOGRAPHIC_DATA] [DEMOGRAPHIC_DATA] Other Prefer Not To Say" at bounding box center [280, 84] width 113 height 10
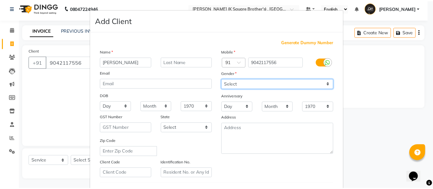
scroll to position [107, 0]
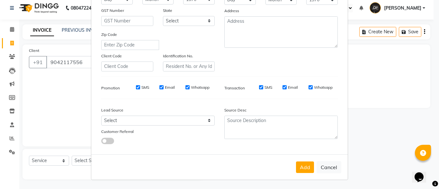
click at [311, 168] on div "Add Cancel" at bounding box center [219, 167] width 256 height 25
click at [307, 168] on button "Add" at bounding box center [305, 168] width 18 height 12
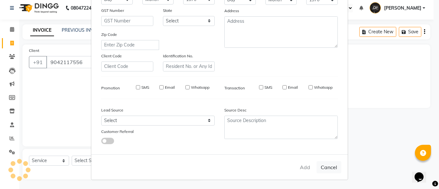
select select
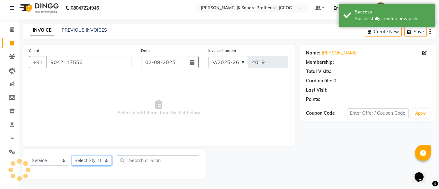
click at [85, 161] on select "Select Stylist [PERSON_NAME] [PERSON_NAME] [PERSON_NAME]" at bounding box center [92, 161] width 40 height 10
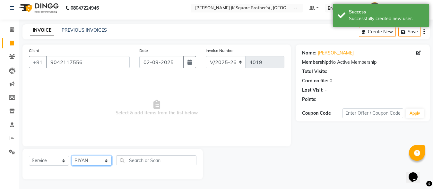
click at [72, 156] on select "Select Stylist [PERSON_NAME] [PERSON_NAME] [PERSON_NAME]" at bounding box center [92, 161] width 40 height 10
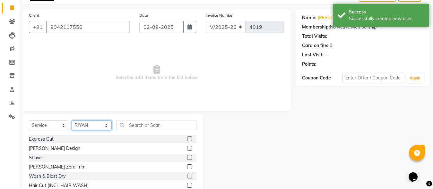
scroll to position [68, 0]
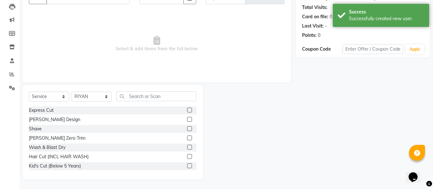
click at [187, 166] on label at bounding box center [189, 166] width 5 height 5
click at [187, 166] on input "checkbox" at bounding box center [189, 166] width 4 height 4
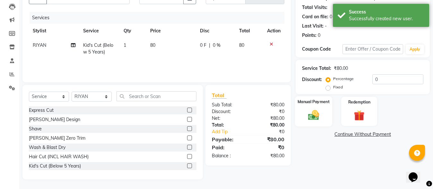
click at [311, 121] on img at bounding box center [314, 115] width 18 height 13
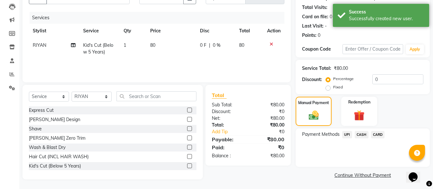
click at [363, 134] on span "CASH" at bounding box center [362, 134] width 14 height 7
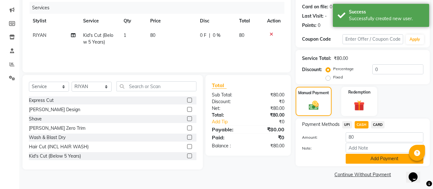
click at [364, 159] on button "Add Payment" at bounding box center [385, 159] width 78 height 10
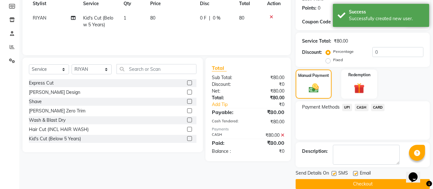
scroll to position [105, 0]
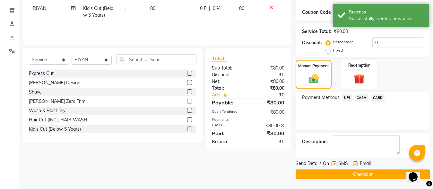
click at [359, 174] on button "Checkout" at bounding box center [363, 175] width 134 height 10
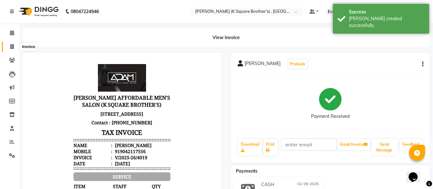
click at [11, 47] on icon at bounding box center [12, 46] width 4 height 5
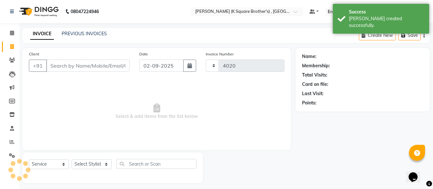
scroll to position [4, 0]
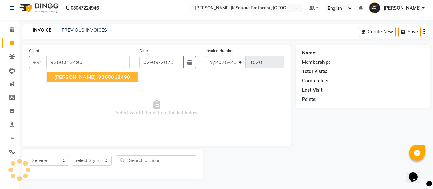
click at [98, 79] on span "9360013490" at bounding box center [114, 77] width 32 height 6
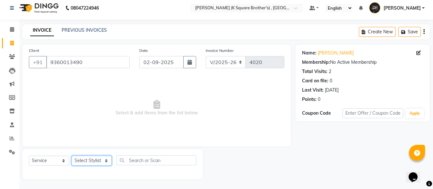
click at [93, 165] on select "Select Stylist [PERSON_NAME] [PERSON_NAME] [PERSON_NAME]" at bounding box center [92, 161] width 40 height 10
click at [72, 156] on select "Select Stylist [PERSON_NAME] [PERSON_NAME] [PERSON_NAME]" at bounding box center [92, 161] width 40 height 10
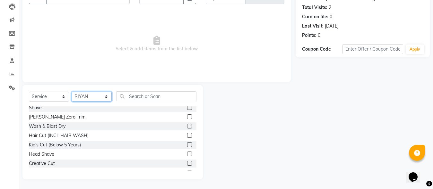
scroll to position [32, 0]
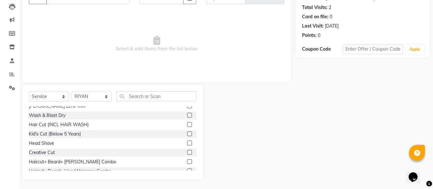
click at [187, 164] on label at bounding box center [189, 162] width 5 height 5
click at [187, 164] on input "checkbox" at bounding box center [189, 162] width 4 height 4
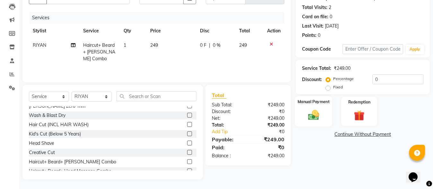
click at [316, 122] on img at bounding box center [314, 115] width 18 height 13
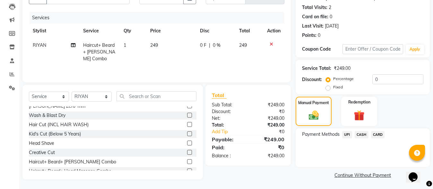
click at [347, 133] on span "UPI" at bounding box center [347, 134] width 10 height 7
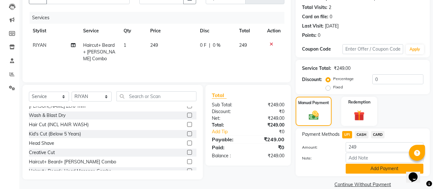
click at [365, 171] on button "Add Payment" at bounding box center [385, 169] width 78 height 10
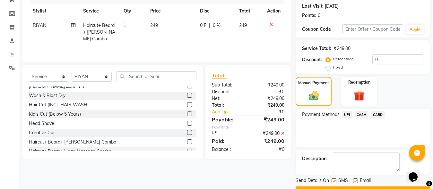
scroll to position [105, 0]
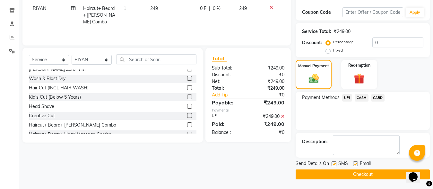
click at [367, 177] on button "Checkout" at bounding box center [363, 175] width 134 height 10
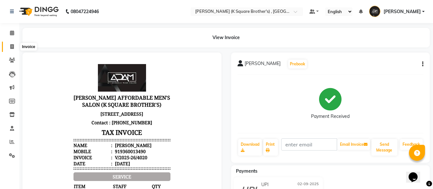
click at [8, 48] on span at bounding box center [11, 46] width 11 height 7
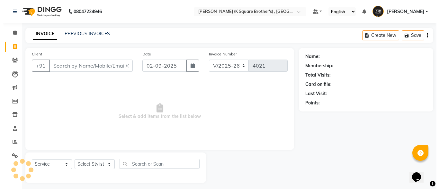
scroll to position [4, 0]
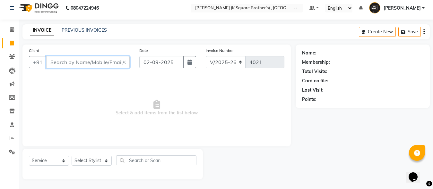
paste input "7448306067"
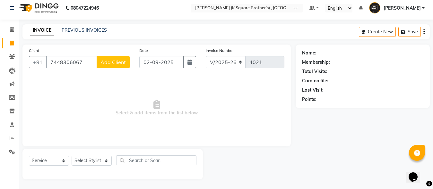
click at [125, 65] on span "Add Client" at bounding box center [112, 62] width 25 height 6
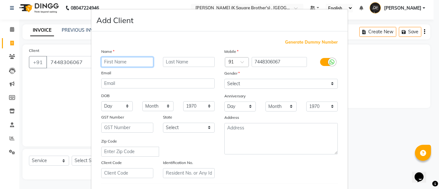
paste input "SULTHAN"
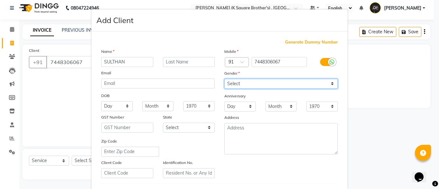
click at [240, 84] on select "Select [DEMOGRAPHIC_DATA] [DEMOGRAPHIC_DATA] Other Prefer Not To Say" at bounding box center [280, 84] width 113 height 10
click at [224, 79] on select "Select [DEMOGRAPHIC_DATA] [DEMOGRAPHIC_DATA] Other Prefer Not To Say" at bounding box center [280, 84] width 113 height 10
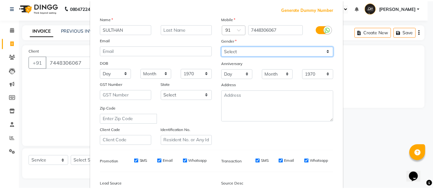
scroll to position [107, 0]
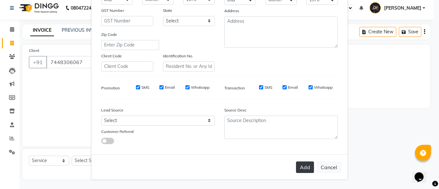
click at [296, 170] on button "Add" at bounding box center [305, 168] width 18 height 12
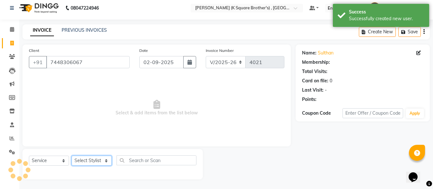
click at [87, 161] on select "Select Stylist [PERSON_NAME] [PERSON_NAME] [PERSON_NAME]" at bounding box center [92, 161] width 40 height 10
click at [72, 156] on select "Select Stylist [PERSON_NAME] [PERSON_NAME] [PERSON_NAME]" at bounding box center [92, 161] width 40 height 10
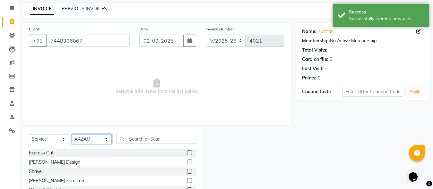
scroll to position [68, 0]
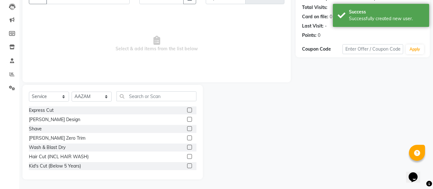
drag, startPoint x: 184, startPoint y: 111, endPoint x: 188, endPoint y: 122, distance: 11.4
click at [187, 111] on label at bounding box center [189, 110] width 5 height 5
click at [187, 111] on input "checkbox" at bounding box center [189, 111] width 4 height 4
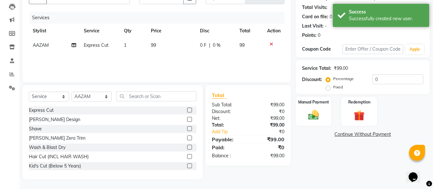
click at [187, 119] on label at bounding box center [189, 119] width 5 height 5
click at [187, 119] on input "checkbox" at bounding box center [189, 120] width 4 height 4
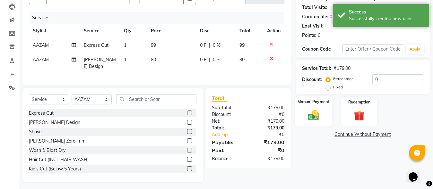
click at [325, 118] on div "Manual Payment" at bounding box center [313, 111] width 37 height 31
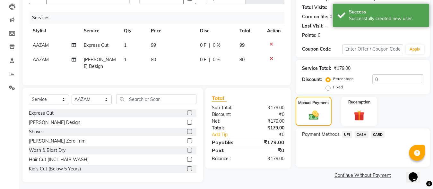
click at [365, 136] on span "CASH" at bounding box center [362, 134] width 14 height 7
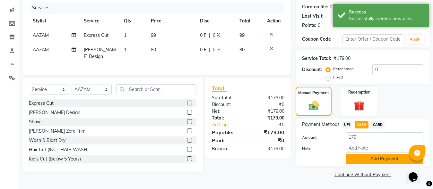
click at [365, 155] on button "Add Payment" at bounding box center [385, 159] width 78 height 10
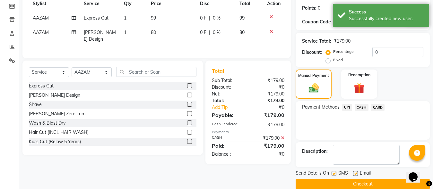
scroll to position [105, 0]
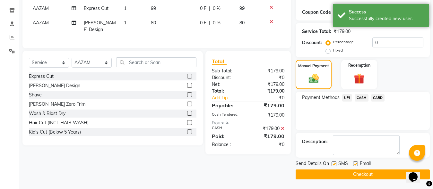
click at [365, 168] on span "Email" at bounding box center [365, 165] width 11 height 8
click at [365, 170] on button "Checkout" at bounding box center [363, 175] width 134 height 10
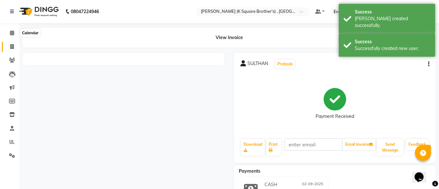
click at [13, 46] on icon at bounding box center [12, 46] width 4 height 5
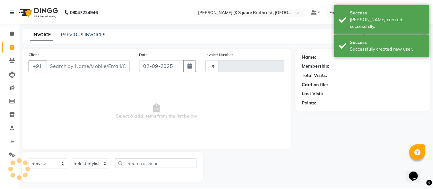
scroll to position [4, 0]
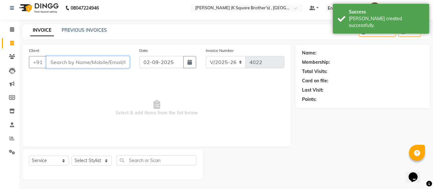
click at [87, 62] on input "Client" at bounding box center [87, 62] width 83 height 12
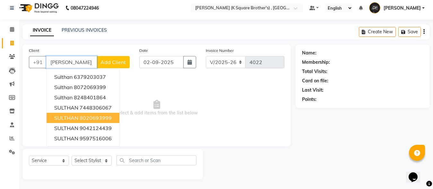
click at [86, 114] on button "SULTHAN 8020693999" at bounding box center [83, 118] width 73 height 10
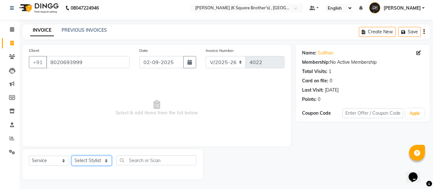
click at [99, 160] on select "Select Stylist [PERSON_NAME] [PERSON_NAME] [PERSON_NAME]" at bounding box center [92, 161] width 40 height 10
click at [89, 162] on select "Select Stylist [PERSON_NAME] [PERSON_NAME] [PERSON_NAME]" at bounding box center [92, 161] width 40 height 10
click at [72, 156] on select "Select Stylist [PERSON_NAME] [PERSON_NAME] [PERSON_NAME]" at bounding box center [92, 161] width 40 height 10
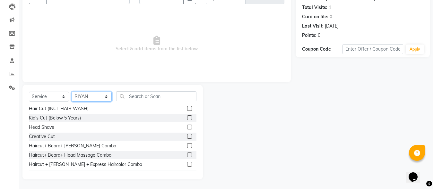
scroll to position [64, 0]
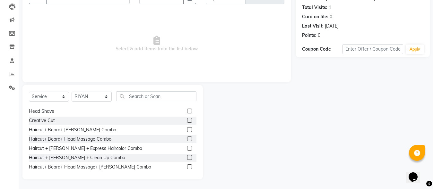
click at [187, 138] on label at bounding box center [189, 139] width 5 height 5
click at [187, 138] on input "checkbox" at bounding box center [189, 139] width 4 height 4
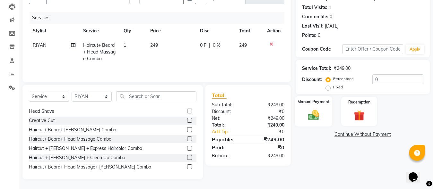
click at [310, 114] on img at bounding box center [314, 115] width 18 height 13
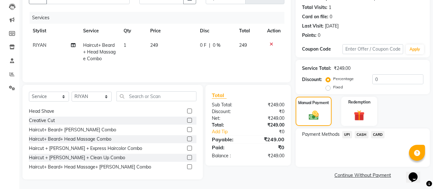
click at [360, 134] on span "CASH" at bounding box center [362, 134] width 14 height 7
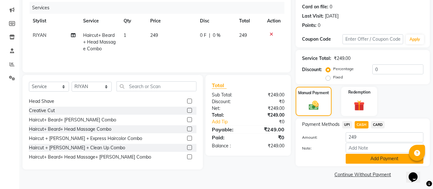
click at [367, 160] on button "Add Payment" at bounding box center [385, 159] width 78 height 10
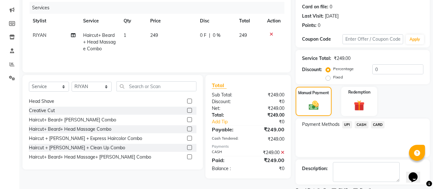
scroll to position [105, 0]
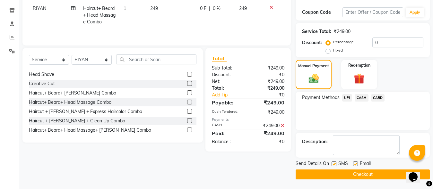
click at [363, 177] on button "Checkout" at bounding box center [363, 175] width 134 height 10
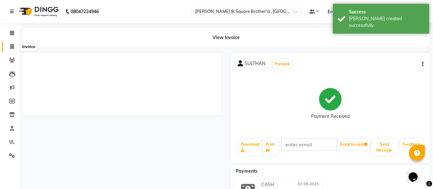
click at [14, 48] on span at bounding box center [11, 46] width 11 height 7
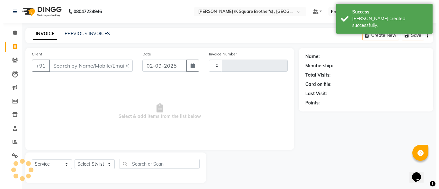
scroll to position [4, 0]
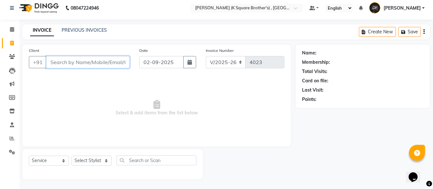
paste input "8681964603"
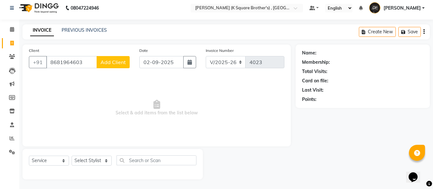
click at [118, 62] on span "Add Client" at bounding box center [112, 62] width 25 height 6
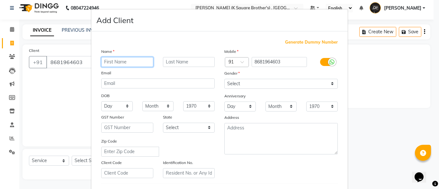
paste input "AATIK"
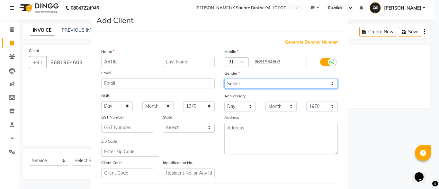
click at [256, 86] on select "Select [DEMOGRAPHIC_DATA] [DEMOGRAPHIC_DATA] Other Prefer Not To Say" at bounding box center [280, 84] width 113 height 10
click at [224, 79] on select "Select [DEMOGRAPHIC_DATA] [DEMOGRAPHIC_DATA] Other Prefer Not To Say" at bounding box center [280, 84] width 113 height 10
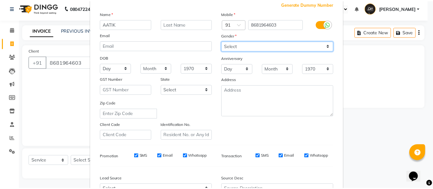
scroll to position [107, 0]
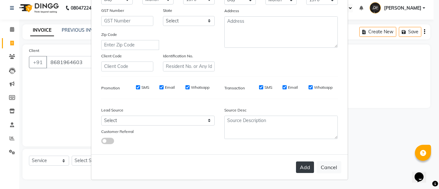
click at [297, 165] on button "Add" at bounding box center [305, 168] width 18 height 12
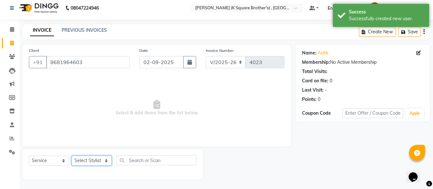
click at [93, 161] on select "Select Stylist [PERSON_NAME] [PERSON_NAME] [PERSON_NAME]" at bounding box center [92, 161] width 40 height 10
click at [72, 156] on select "Select Stylist [PERSON_NAME] [PERSON_NAME] [PERSON_NAME]" at bounding box center [92, 161] width 40 height 10
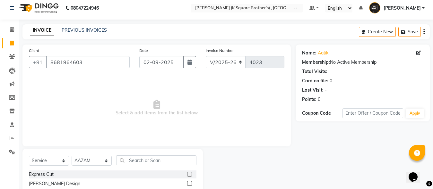
click at [165, 178] on div "Express Cut" at bounding box center [113, 175] width 168 height 8
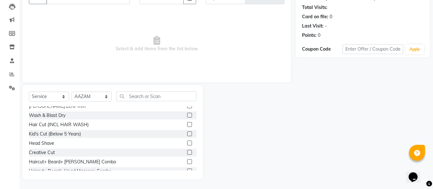
scroll to position [64, 0]
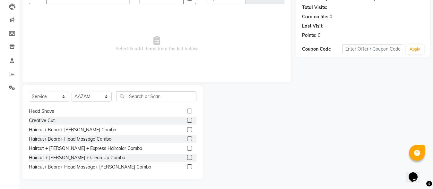
click at [187, 131] on label at bounding box center [189, 129] width 5 height 5
click at [187, 131] on input "checkbox" at bounding box center [189, 130] width 4 height 4
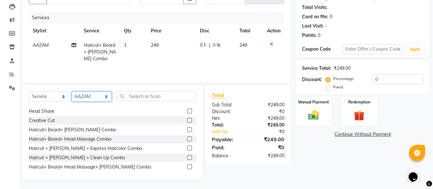
click at [90, 98] on select "Select Stylist [PERSON_NAME] [PERSON_NAME] [PERSON_NAME]" at bounding box center [92, 97] width 40 height 10
click at [72, 92] on select "Select Stylist [PERSON_NAME] [PERSON_NAME] [PERSON_NAME]" at bounding box center [92, 97] width 40 height 10
click at [187, 129] on label at bounding box center [189, 129] width 5 height 5
click at [187, 129] on input "checkbox" at bounding box center [189, 130] width 4 height 4
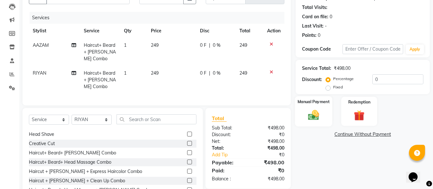
click at [320, 111] on img at bounding box center [314, 115] width 18 height 13
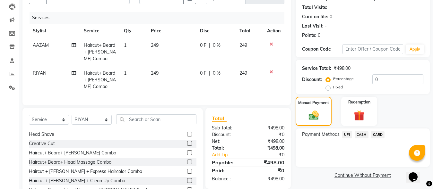
click at [348, 136] on span "UPI" at bounding box center [347, 134] width 10 height 7
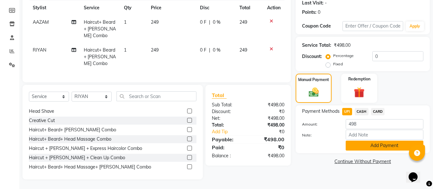
click at [354, 141] on button "Add Payment" at bounding box center [385, 146] width 78 height 10
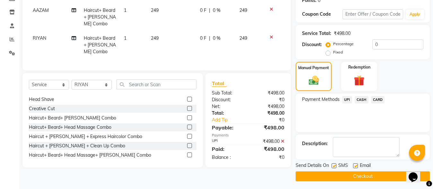
scroll to position [105, 0]
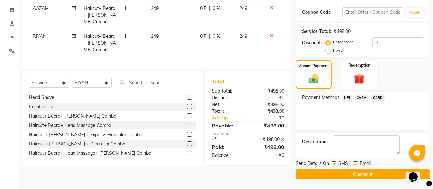
click at [355, 170] on button "Checkout" at bounding box center [363, 175] width 134 height 10
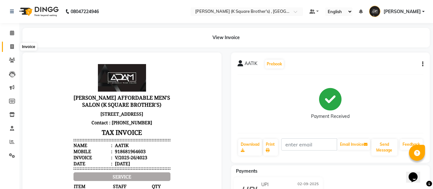
click at [8, 49] on span at bounding box center [11, 46] width 11 height 7
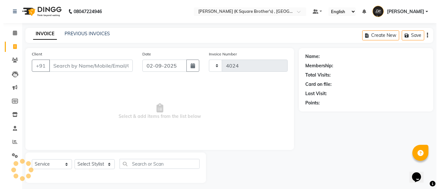
scroll to position [4, 0]
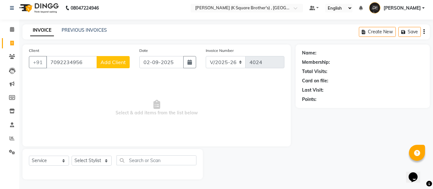
click at [106, 66] on button "Add Client" at bounding box center [113, 62] width 33 height 12
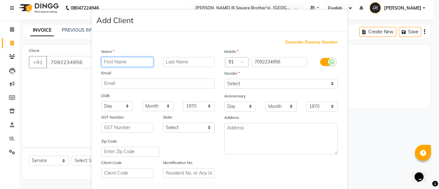
paste input "[PERSON_NAME]"
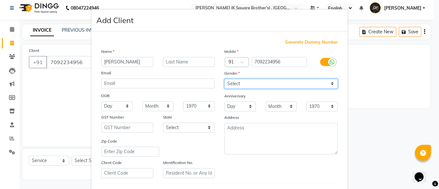
click at [273, 86] on select "Select [DEMOGRAPHIC_DATA] [DEMOGRAPHIC_DATA] Other Prefer Not To Say" at bounding box center [280, 84] width 113 height 10
click at [224, 79] on select "Select [DEMOGRAPHIC_DATA] [DEMOGRAPHIC_DATA] Other Prefer Not To Say" at bounding box center [280, 84] width 113 height 10
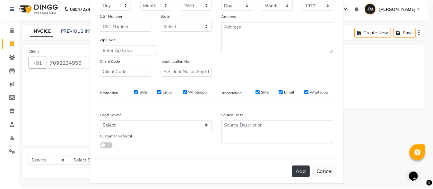
scroll to position [107, 0]
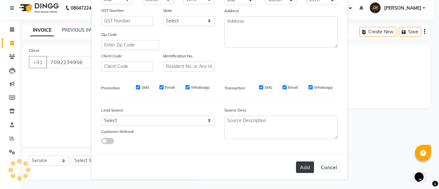
click at [297, 168] on button "Add" at bounding box center [305, 168] width 18 height 12
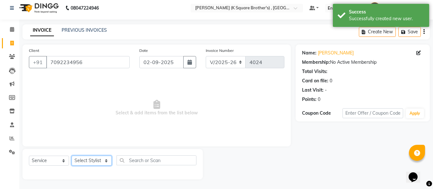
click at [96, 161] on select "Select Stylist [PERSON_NAME] [PERSON_NAME] [PERSON_NAME]" at bounding box center [92, 161] width 40 height 10
click at [72, 156] on select "Select Stylist [PERSON_NAME] [PERSON_NAME] [PERSON_NAME]" at bounding box center [92, 161] width 40 height 10
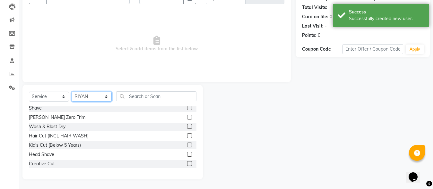
scroll to position [32, 0]
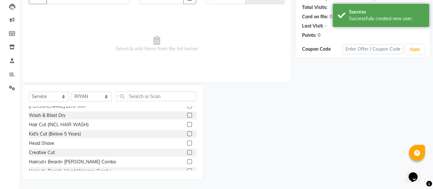
click at [187, 162] on label at bounding box center [189, 162] width 5 height 5
click at [187, 162] on input "checkbox" at bounding box center [189, 162] width 4 height 4
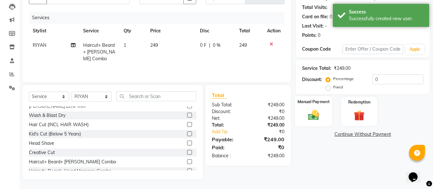
click at [312, 118] on img at bounding box center [314, 115] width 18 height 13
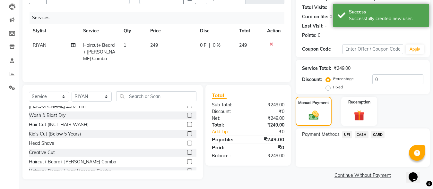
click at [350, 135] on span "UPI" at bounding box center [347, 134] width 10 height 7
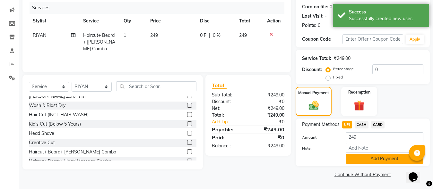
click at [362, 163] on button "Add Payment" at bounding box center [385, 159] width 78 height 10
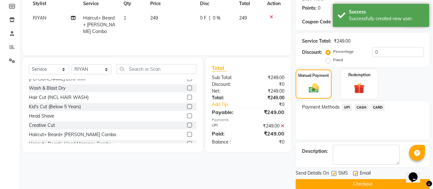
scroll to position [105, 0]
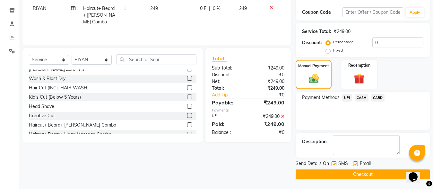
click at [360, 175] on button "Checkout" at bounding box center [363, 175] width 134 height 10
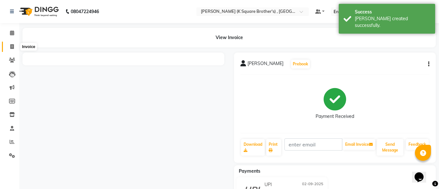
click at [14, 47] on span at bounding box center [11, 46] width 11 height 7
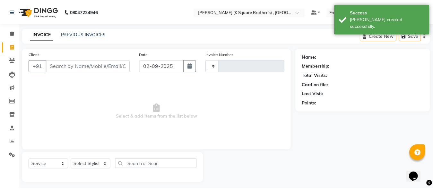
scroll to position [4, 0]
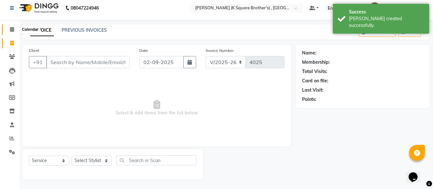
click at [16, 30] on span at bounding box center [11, 29] width 11 height 7
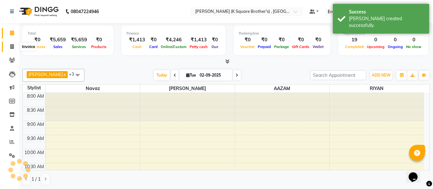
click at [10, 45] on icon at bounding box center [12, 46] width 4 height 5
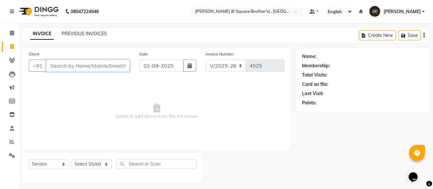
paste input "9954962756"
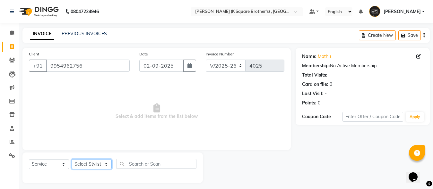
click at [100, 163] on select "Select Stylist [PERSON_NAME] [PERSON_NAME] [PERSON_NAME]" at bounding box center [92, 165] width 40 height 10
click at [72, 160] on select "Select Stylist [PERSON_NAME] [PERSON_NAME] [PERSON_NAME]" at bounding box center [92, 165] width 40 height 10
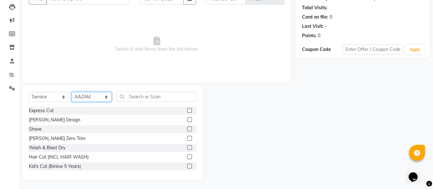
scroll to position [68, 0]
click at [187, 122] on label at bounding box center [189, 119] width 5 height 5
click at [187, 122] on input "checkbox" at bounding box center [189, 120] width 4 height 4
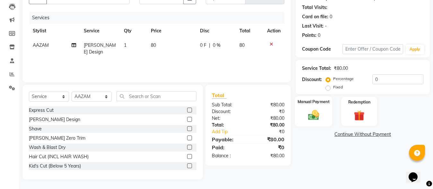
click at [314, 113] on img at bounding box center [314, 115] width 18 height 13
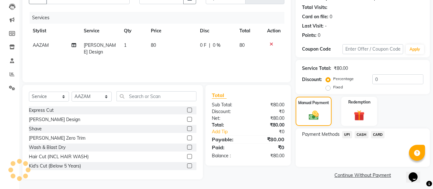
click at [360, 135] on span "CASH" at bounding box center [362, 134] width 14 height 7
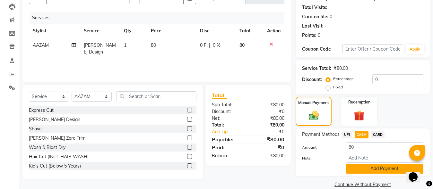
click at [365, 174] on button "Add Payment" at bounding box center [385, 169] width 78 height 10
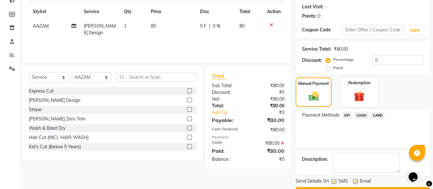
scroll to position [105, 0]
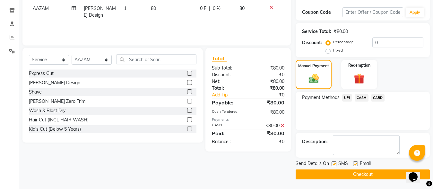
click at [365, 179] on button "Checkout" at bounding box center [363, 175] width 134 height 10
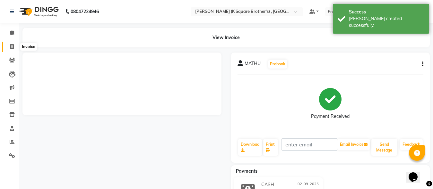
click at [13, 47] on icon at bounding box center [12, 46] width 4 height 5
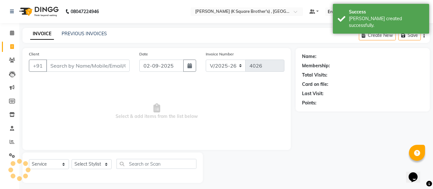
scroll to position [4, 0]
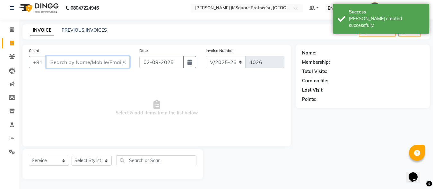
paste input "9003977743"
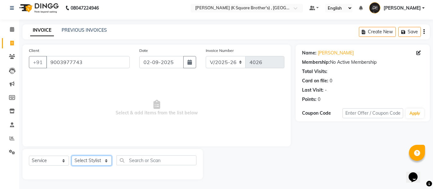
click at [100, 158] on select "Select Stylist [PERSON_NAME] [PERSON_NAME] [PERSON_NAME]" at bounding box center [92, 161] width 40 height 10
click at [72, 156] on select "Select Stylist [PERSON_NAME] [PERSON_NAME] [PERSON_NAME]" at bounding box center [92, 161] width 40 height 10
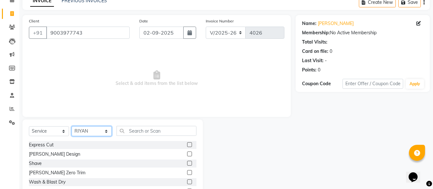
scroll to position [68, 0]
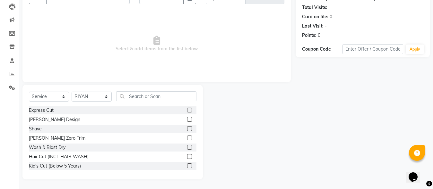
click at [187, 118] on label at bounding box center [189, 119] width 5 height 5
click at [187, 118] on input "checkbox" at bounding box center [189, 120] width 4 height 4
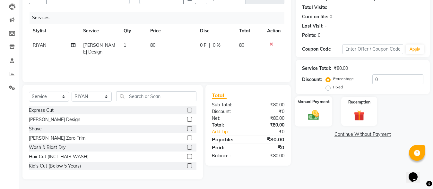
click at [311, 118] on img at bounding box center [314, 115] width 18 height 13
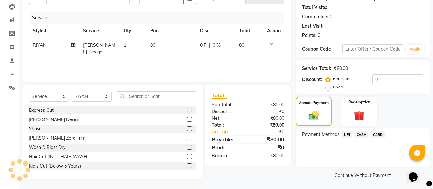
click at [344, 134] on span "UPI" at bounding box center [347, 134] width 10 height 7
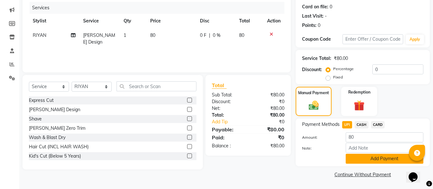
click at [349, 156] on button "Add Payment" at bounding box center [385, 159] width 78 height 10
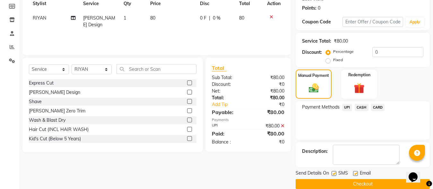
scroll to position [105, 0]
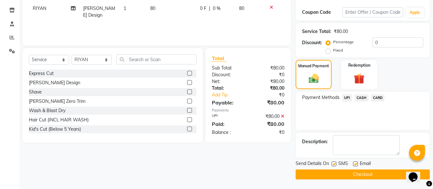
click at [355, 174] on button "Checkout" at bounding box center [363, 175] width 134 height 10
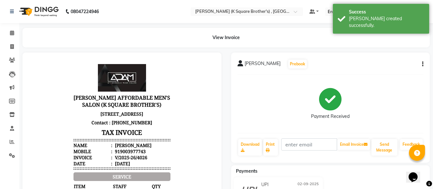
click at [15, 52] on li "Invoice" at bounding box center [9, 47] width 19 height 14
click at [14, 49] on span at bounding box center [11, 46] width 11 height 7
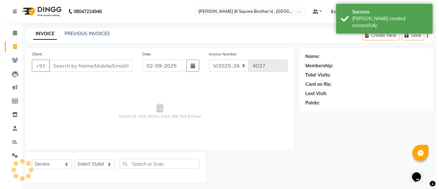
scroll to position [4, 0]
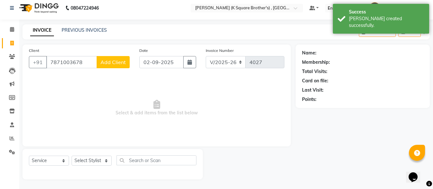
click at [120, 59] on span "Add Client" at bounding box center [112, 62] width 25 height 6
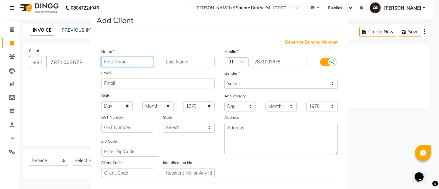
paste input "GANESH"
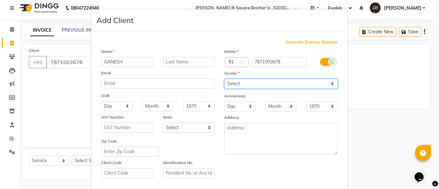
click at [240, 83] on select "Select [DEMOGRAPHIC_DATA] [DEMOGRAPHIC_DATA] Other Prefer Not To Say" at bounding box center [280, 84] width 113 height 10
click at [224, 79] on select "Select [DEMOGRAPHIC_DATA] [DEMOGRAPHIC_DATA] Other Prefer Not To Say" at bounding box center [280, 84] width 113 height 10
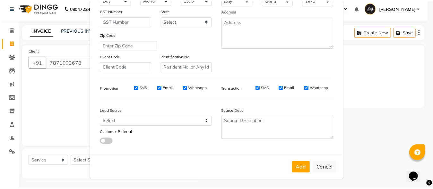
scroll to position [107, 0]
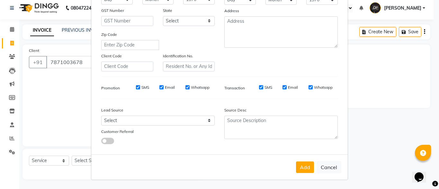
click at [301, 175] on div "Add Cancel" at bounding box center [219, 167] width 256 height 25
click at [301, 173] on button "Add" at bounding box center [305, 168] width 18 height 12
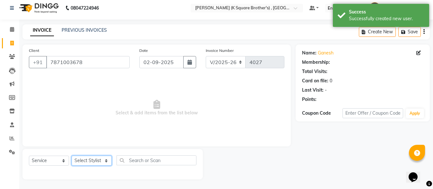
click at [96, 158] on select "Select Stylist [PERSON_NAME] [PERSON_NAME] [PERSON_NAME]" at bounding box center [92, 161] width 40 height 10
click at [72, 156] on select "Select Stylist [PERSON_NAME] [PERSON_NAME] [PERSON_NAME]" at bounding box center [92, 161] width 40 height 10
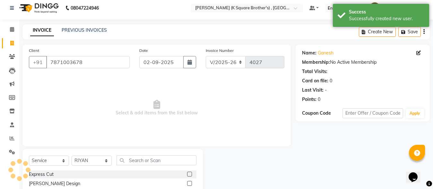
drag, startPoint x: 184, startPoint y: 176, endPoint x: 192, endPoint y: 176, distance: 8.0
click at [187, 176] on label at bounding box center [189, 174] width 5 height 5
click at [187, 176] on input "checkbox" at bounding box center [189, 175] width 4 height 4
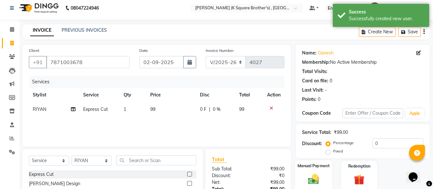
click at [316, 170] on div "Manual Payment" at bounding box center [313, 176] width 37 height 31
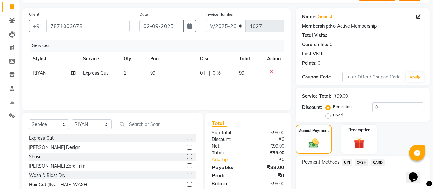
scroll to position [68, 0]
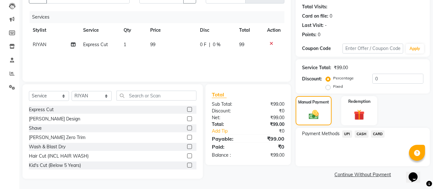
click at [356, 132] on span "CASH" at bounding box center [362, 134] width 14 height 7
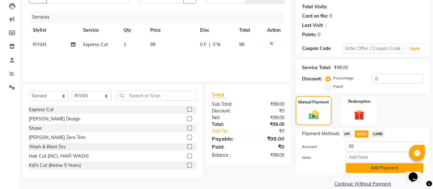
click at [370, 167] on button "Add Payment" at bounding box center [385, 168] width 78 height 10
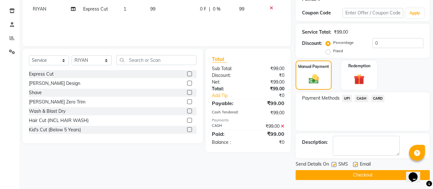
scroll to position [105, 0]
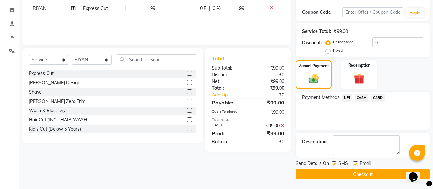
click at [371, 176] on button "Checkout" at bounding box center [363, 175] width 134 height 10
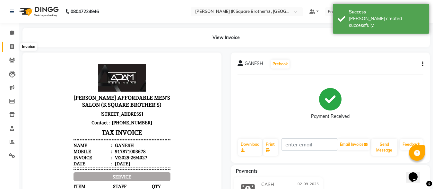
click at [12, 45] on icon at bounding box center [12, 46] width 4 height 5
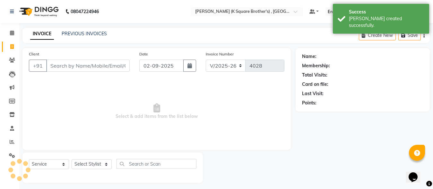
scroll to position [4, 0]
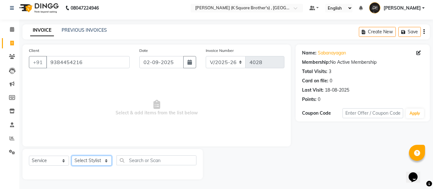
click at [98, 162] on select "Select Stylist [PERSON_NAME] [PERSON_NAME] [PERSON_NAME]" at bounding box center [92, 161] width 40 height 10
click at [72, 156] on select "Select Stylist [PERSON_NAME] [PERSON_NAME] [PERSON_NAME]" at bounding box center [92, 161] width 40 height 10
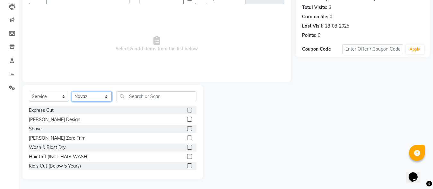
scroll to position [32, 0]
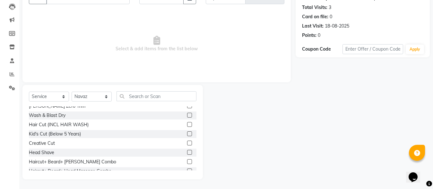
click at [187, 161] on label at bounding box center [189, 162] width 5 height 5
click at [187, 161] on input "checkbox" at bounding box center [189, 162] width 4 height 4
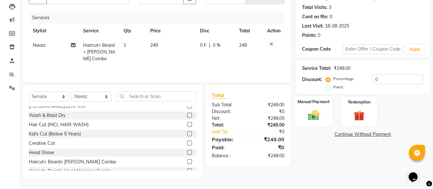
click at [319, 114] on img at bounding box center [314, 115] width 18 height 13
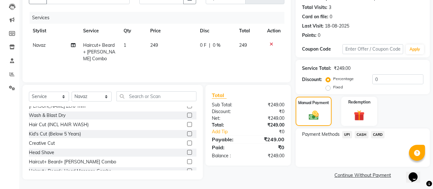
click at [343, 135] on span "UPI" at bounding box center [347, 134] width 10 height 7
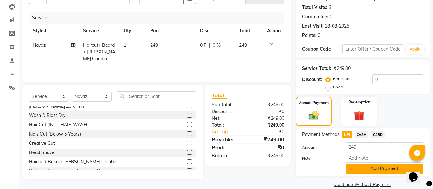
click at [365, 167] on button "Add Payment" at bounding box center [385, 169] width 78 height 10
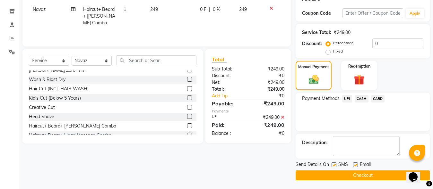
scroll to position [105, 0]
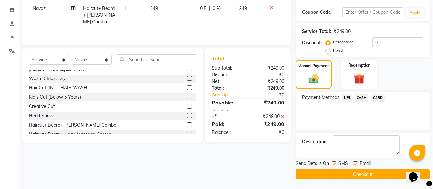
click at [359, 170] on button "Checkout" at bounding box center [363, 175] width 134 height 10
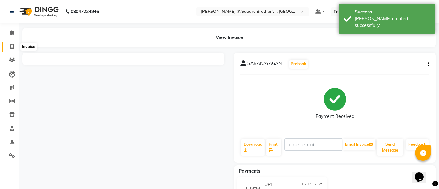
click at [12, 48] on icon at bounding box center [12, 46] width 4 height 5
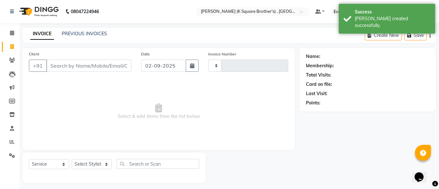
scroll to position [4, 0]
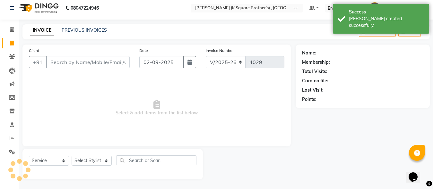
click at [102, 189] on main "INVOICE PREVIOUS INVOICES Create New Save Client +91 Date [DATE] Invoice Number…" at bounding box center [226, 106] width 414 height 165
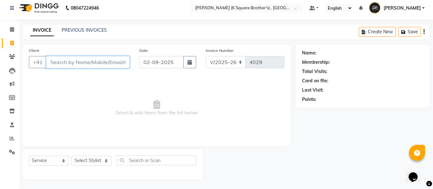
paste input "7200928638"
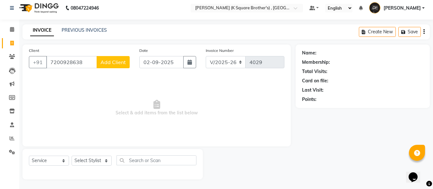
click at [118, 59] on span "Add Client" at bounding box center [112, 62] width 25 height 6
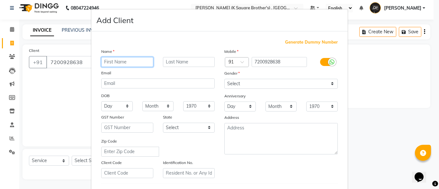
paste input "[PERSON_NAME]"
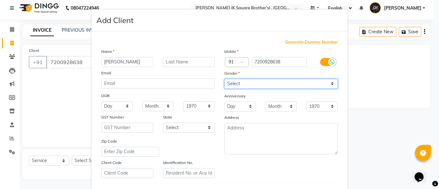
click at [242, 82] on select "Select [DEMOGRAPHIC_DATA] [DEMOGRAPHIC_DATA] Other Prefer Not To Say" at bounding box center [280, 84] width 113 height 10
click at [224, 79] on select "Select [DEMOGRAPHIC_DATA] [DEMOGRAPHIC_DATA] Other Prefer Not To Say" at bounding box center [280, 84] width 113 height 10
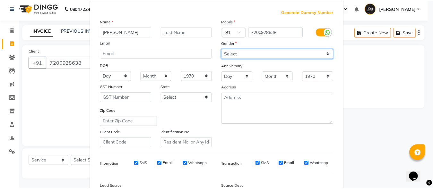
scroll to position [107, 0]
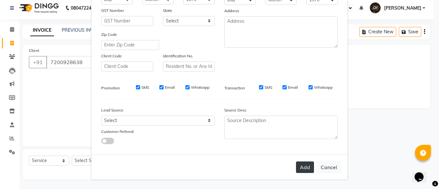
click at [310, 166] on button "Add" at bounding box center [305, 168] width 18 height 12
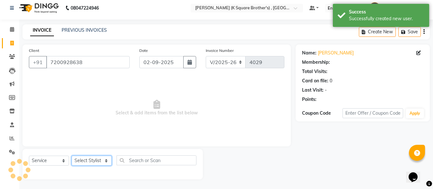
click at [92, 159] on select "Select Stylist [PERSON_NAME] [PERSON_NAME] [PERSON_NAME]" at bounding box center [92, 161] width 40 height 10
click at [72, 156] on select "Select Stylist [PERSON_NAME] [PERSON_NAME] [PERSON_NAME]" at bounding box center [92, 161] width 40 height 10
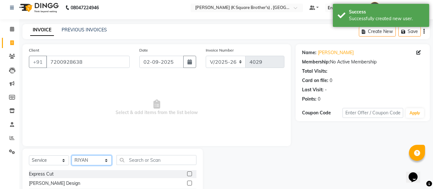
scroll to position [68, 0]
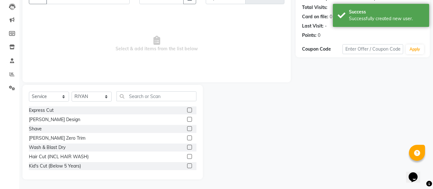
click at [187, 111] on label at bounding box center [189, 110] width 5 height 5
click at [187, 111] on input "checkbox" at bounding box center [189, 111] width 4 height 4
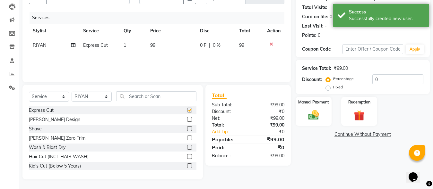
click at [187, 120] on label at bounding box center [189, 119] width 5 height 5
click at [187, 120] on input "checkbox" at bounding box center [189, 120] width 4 height 4
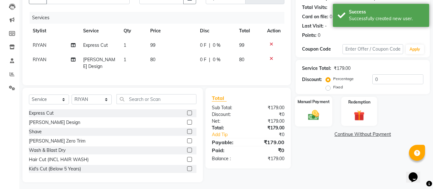
click at [327, 119] on div "Manual Payment" at bounding box center [313, 111] width 37 height 31
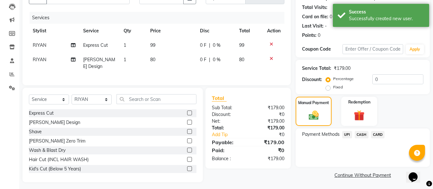
click at [360, 132] on span "CASH" at bounding box center [362, 134] width 14 height 7
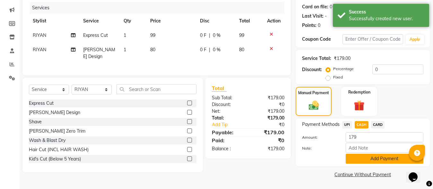
click at [362, 162] on button "Add Payment" at bounding box center [385, 159] width 78 height 10
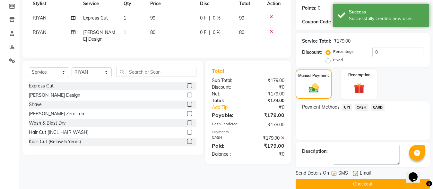
scroll to position [105, 0]
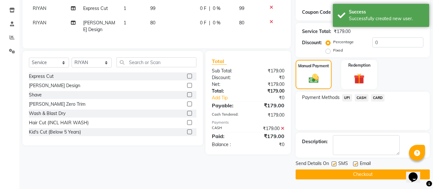
click at [366, 177] on button "Checkout" at bounding box center [363, 175] width 134 height 10
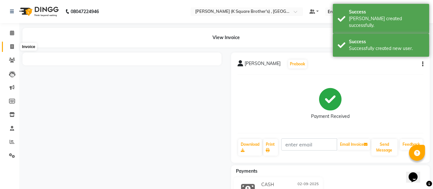
click at [12, 48] on icon at bounding box center [12, 46] width 4 height 5
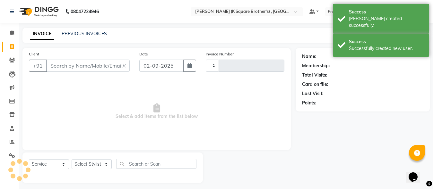
scroll to position [4, 0]
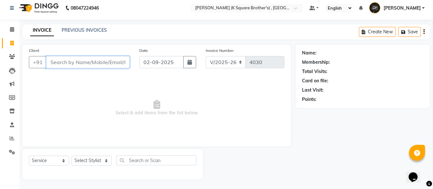
paste input "8122595598"
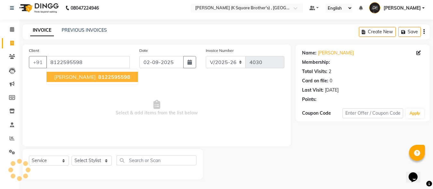
click at [98, 79] on span "8122595598" at bounding box center [114, 77] width 32 height 6
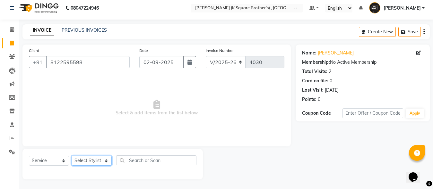
click at [92, 157] on select "Select Stylist [PERSON_NAME] [PERSON_NAME] [PERSON_NAME]" at bounding box center [92, 161] width 40 height 10
click at [72, 156] on select "Select Stylist [PERSON_NAME] [PERSON_NAME] [PERSON_NAME]" at bounding box center [92, 161] width 40 height 10
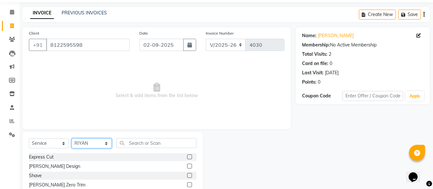
scroll to position [68, 0]
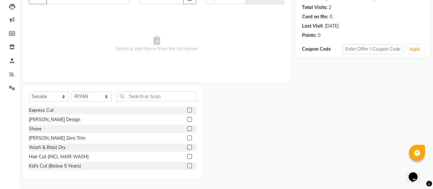
click at [187, 127] on div at bounding box center [191, 129] width 9 height 8
click at [187, 127] on label at bounding box center [189, 129] width 5 height 5
click at [187, 127] on input "checkbox" at bounding box center [189, 129] width 4 height 4
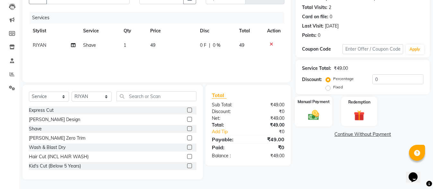
click at [328, 108] on div "Manual Payment" at bounding box center [313, 111] width 37 height 31
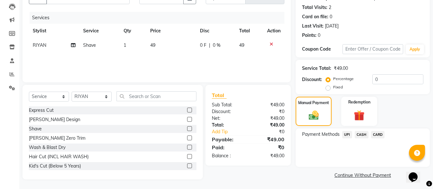
click at [364, 136] on span "CASH" at bounding box center [362, 134] width 14 height 7
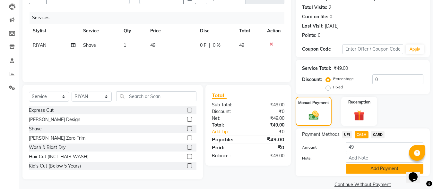
click at [367, 168] on button "Add Payment" at bounding box center [385, 169] width 78 height 10
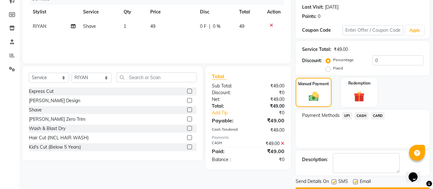
scroll to position [105, 0]
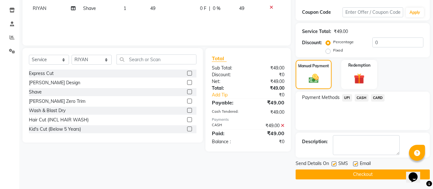
click at [354, 176] on button "Checkout" at bounding box center [363, 175] width 134 height 10
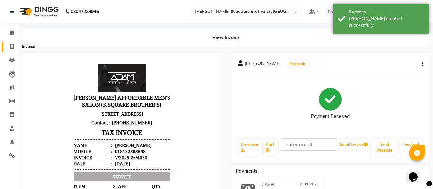
click at [13, 49] on span at bounding box center [11, 46] width 11 height 7
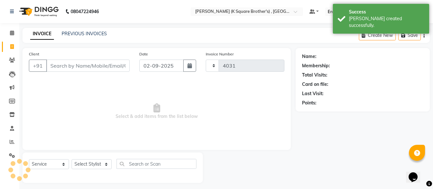
scroll to position [4, 0]
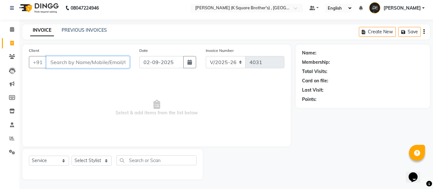
paste input "8610013256"
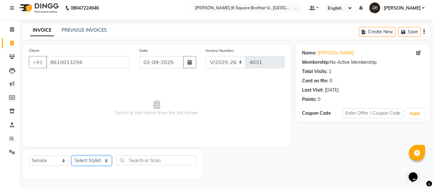
click at [95, 162] on select "Select Stylist [PERSON_NAME] [PERSON_NAME] [PERSON_NAME]" at bounding box center [92, 161] width 40 height 10
click at [72, 156] on select "Select Stylist [PERSON_NAME] [PERSON_NAME] [PERSON_NAME]" at bounding box center [92, 161] width 40 height 10
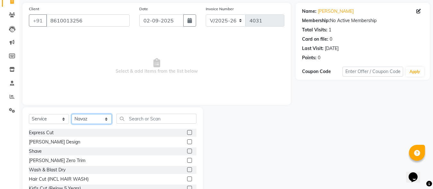
scroll to position [68, 0]
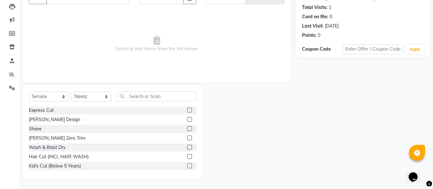
click at [187, 110] on div at bounding box center [191, 111] width 9 height 8
click at [187, 110] on label at bounding box center [189, 110] width 5 height 5
click at [187, 110] on input "checkbox" at bounding box center [189, 111] width 4 height 4
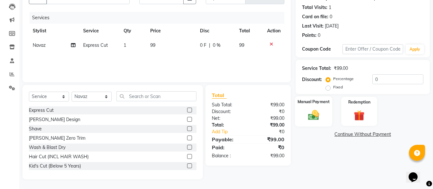
click at [324, 118] on div "Manual Payment" at bounding box center [313, 111] width 37 height 31
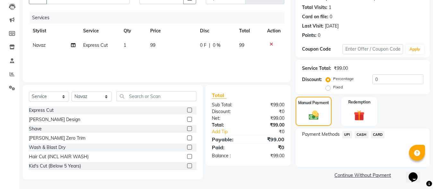
click at [361, 132] on span "CASH" at bounding box center [362, 134] width 14 height 7
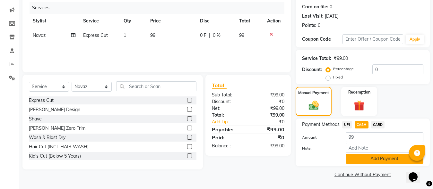
click at [365, 160] on button "Add Payment" at bounding box center [385, 159] width 78 height 10
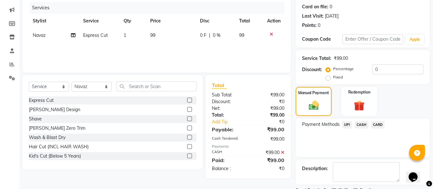
scroll to position [105, 0]
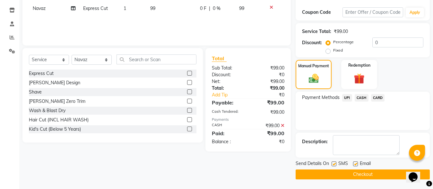
click at [363, 173] on button "Checkout" at bounding box center [363, 175] width 134 height 10
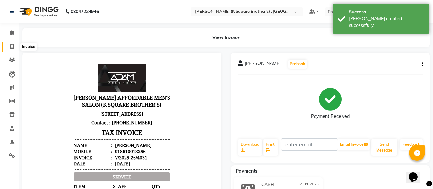
click at [10, 48] on icon at bounding box center [12, 46] width 4 height 5
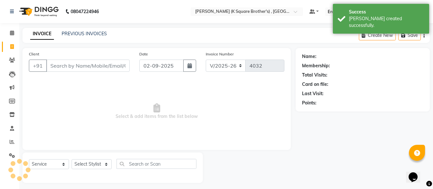
scroll to position [4, 0]
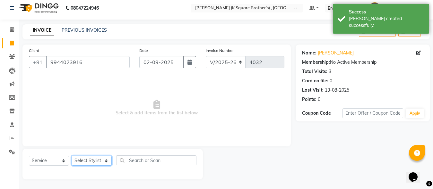
drag, startPoint x: 91, startPoint y: 160, endPoint x: 92, endPoint y: 156, distance: 3.9
click at [91, 160] on select "Select Stylist [PERSON_NAME] [PERSON_NAME] [PERSON_NAME]" at bounding box center [92, 161] width 40 height 10
click at [72, 156] on select "Select Stylist [PERSON_NAME] [PERSON_NAME] [PERSON_NAME]" at bounding box center [92, 161] width 40 height 10
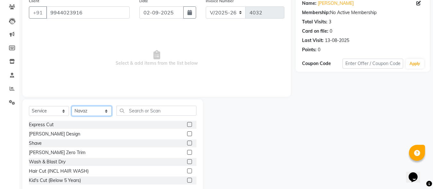
scroll to position [68, 0]
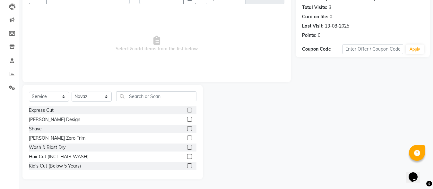
click at [187, 110] on label at bounding box center [189, 110] width 5 height 5
click at [187, 110] on input "checkbox" at bounding box center [189, 111] width 4 height 4
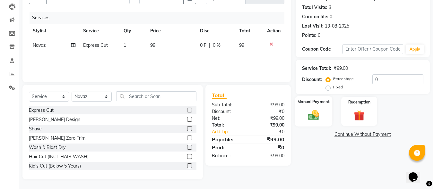
click at [310, 109] on div "Manual Payment" at bounding box center [313, 111] width 37 height 31
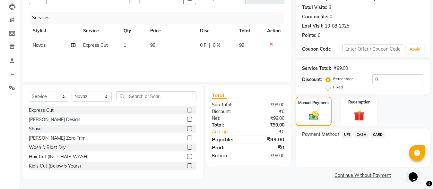
click at [358, 133] on span "CASH" at bounding box center [362, 134] width 14 height 7
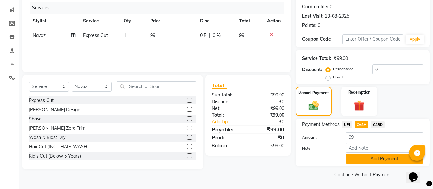
click at [367, 161] on button "Add Payment" at bounding box center [385, 159] width 78 height 10
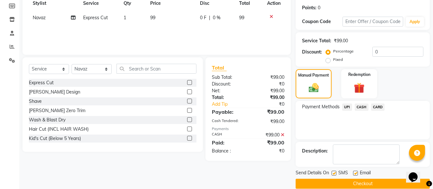
scroll to position [105, 0]
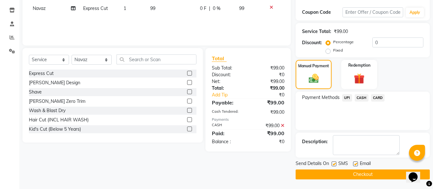
click at [361, 173] on button "Checkout" at bounding box center [363, 175] width 134 height 10
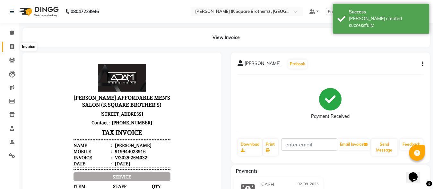
click at [17, 48] on span at bounding box center [11, 46] width 11 height 7
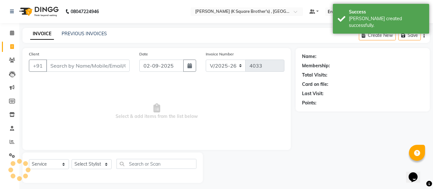
scroll to position [4, 0]
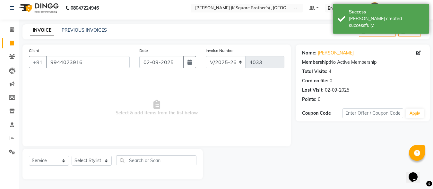
click at [91, 155] on div "Select Service Product Membership Package Voucher Prepaid Gift Card Select Styl…" at bounding box center [112, 164] width 180 height 31
click at [93, 162] on select "Select Stylist [PERSON_NAME] [PERSON_NAME] [PERSON_NAME]" at bounding box center [92, 161] width 40 height 10
click at [72, 156] on select "Select Stylist [PERSON_NAME] [PERSON_NAME] [PERSON_NAME]" at bounding box center [92, 161] width 40 height 10
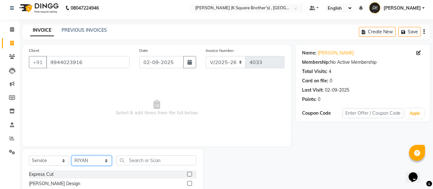
scroll to position [68, 0]
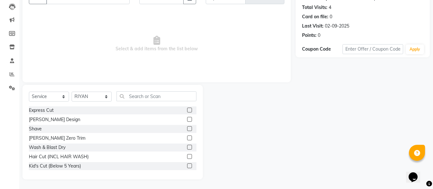
click at [187, 110] on label at bounding box center [189, 110] width 5 height 5
click at [187, 110] on input "checkbox" at bounding box center [189, 111] width 4 height 4
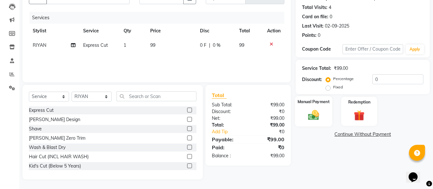
click at [305, 123] on div "Manual Payment" at bounding box center [313, 111] width 37 height 31
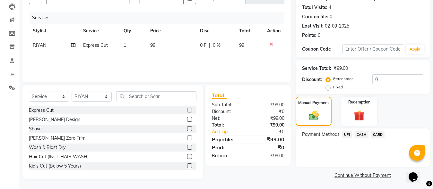
click at [360, 136] on span "CASH" at bounding box center [362, 134] width 14 height 7
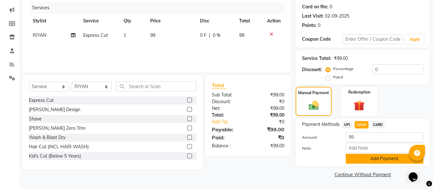
click at [357, 156] on button "Add Payment" at bounding box center [385, 159] width 78 height 10
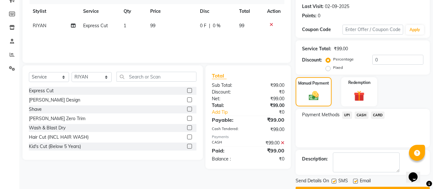
scroll to position [105, 0]
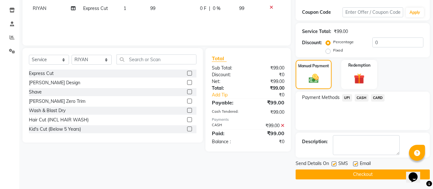
click at [353, 175] on button "Checkout" at bounding box center [363, 175] width 134 height 10
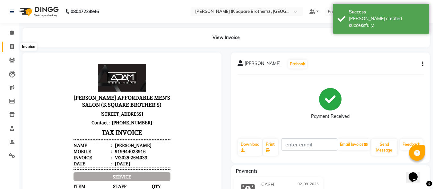
click at [15, 49] on span at bounding box center [11, 46] width 11 height 7
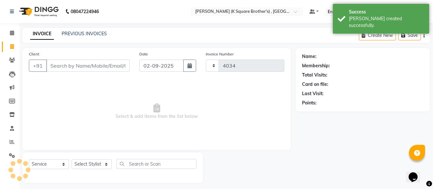
scroll to position [4, 0]
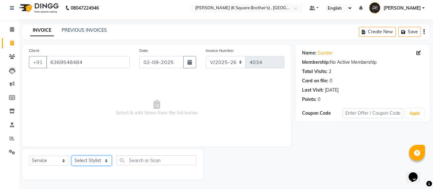
click at [101, 160] on select "Select Stylist [PERSON_NAME] [PERSON_NAME] [PERSON_NAME]" at bounding box center [92, 161] width 40 height 10
click at [72, 156] on select "Select Stylist [PERSON_NAME] [PERSON_NAME] [PERSON_NAME]" at bounding box center [92, 161] width 40 height 10
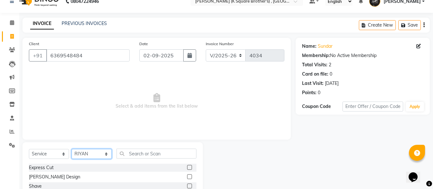
scroll to position [68, 0]
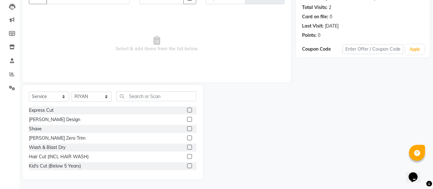
click at [181, 109] on div "Express Cut" at bounding box center [113, 111] width 168 height 8
click at [187, 111] on label at bounding box center [189, 110] width 5 height 5
click at [187, 111] on input "checkbox" at bounding box center [189, 111] width 4 height 4
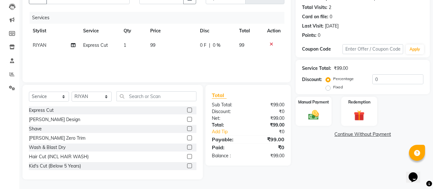
click at [187, 120] on label at bounding box center [189, 119] width 5 height 5
click at [187, 120] on input "checkbox" at bounding box center [189, 120] width 4 height 4
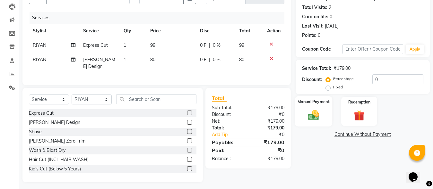
click at [309, 111] on img at bounding box center [314, 115] width 18 height 13
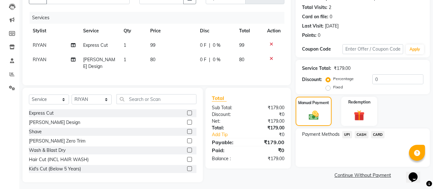
click at [362, 133] on span "CASH" at bounding box center [362, 134] width 14 height 7
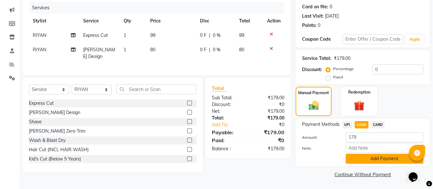
click at [365, 158] on button "Add Payment" at bounding box center [385, 159] width 78 height 10
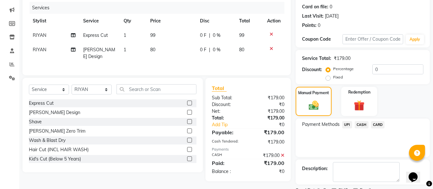
scroll to position [105, 0]
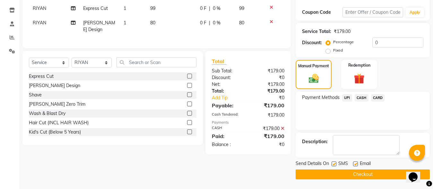
click at [358, 174] on button "Checkout" at bounding box center [363, 175] width 134 height 10
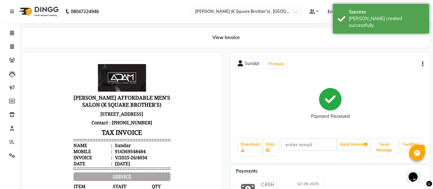
click at [9, 40] on li "Invoice" at bounding box center [9, 47] width 19 height 14
click at [10, 44] on span at bounding box center [11, 46] width 11 height 7
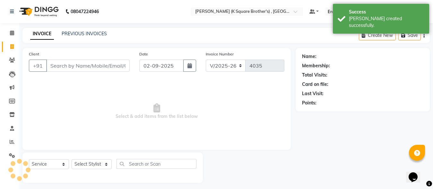
scroll to position [4, 0]
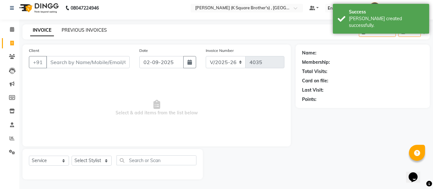
click at [85, 30] on link "PREVIOUS INVOICES" at bounding box center [84, 30] width 45 height 6
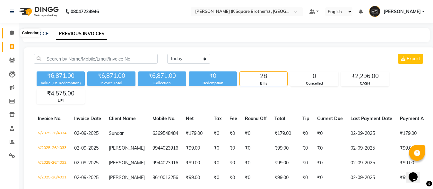
click at [15, 32] on span at bounding box center [11, 33] width 11 height 7
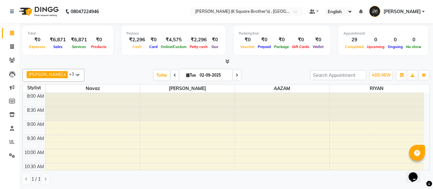
click at [226, 62] on icon at bounding box center [227, 61] width 4 height 5
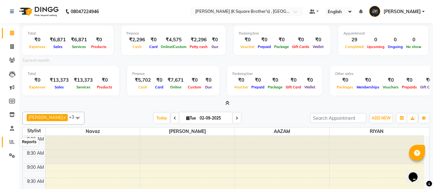
click at [13, 142] on icon at bounding box center [12, 142] width 5 height 5
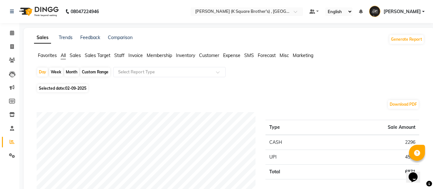
click at [119, 53] on span "Staff" at bounding box center [119, 56] width 10 height 6
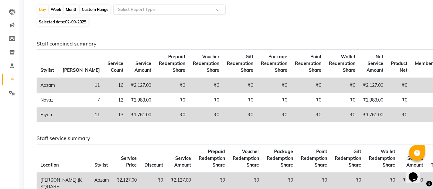
scroll to position [64, 0]
